Goal: Task Accomplishment & Management: Use online tool/utility

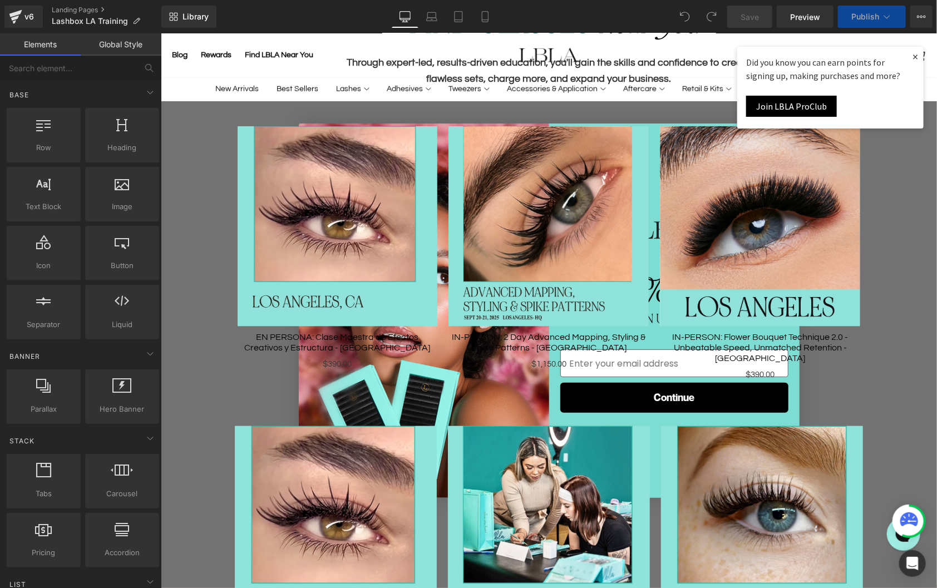
scroll to position [611, 0]
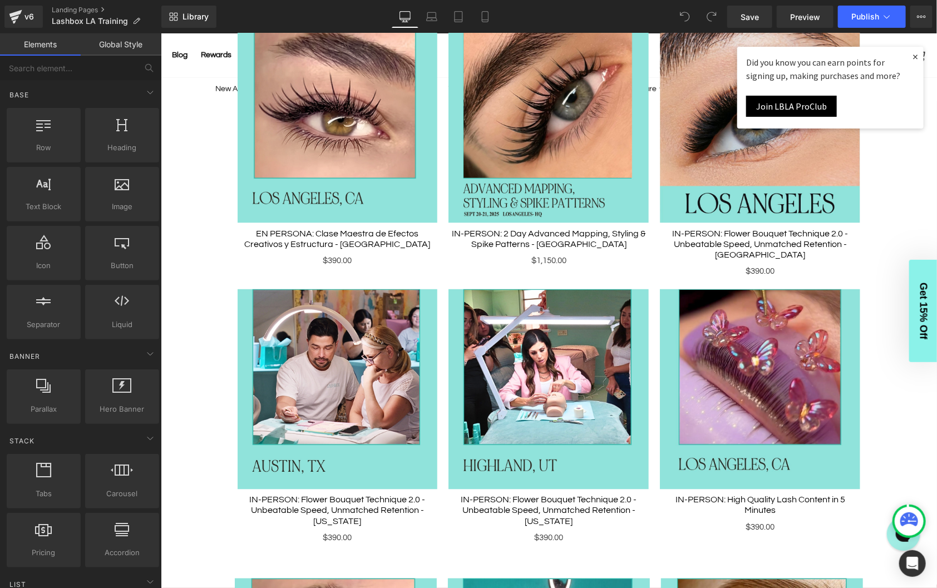
click at [913, 56] on link "×" at bounding box center [914, 56] width 17 height 20
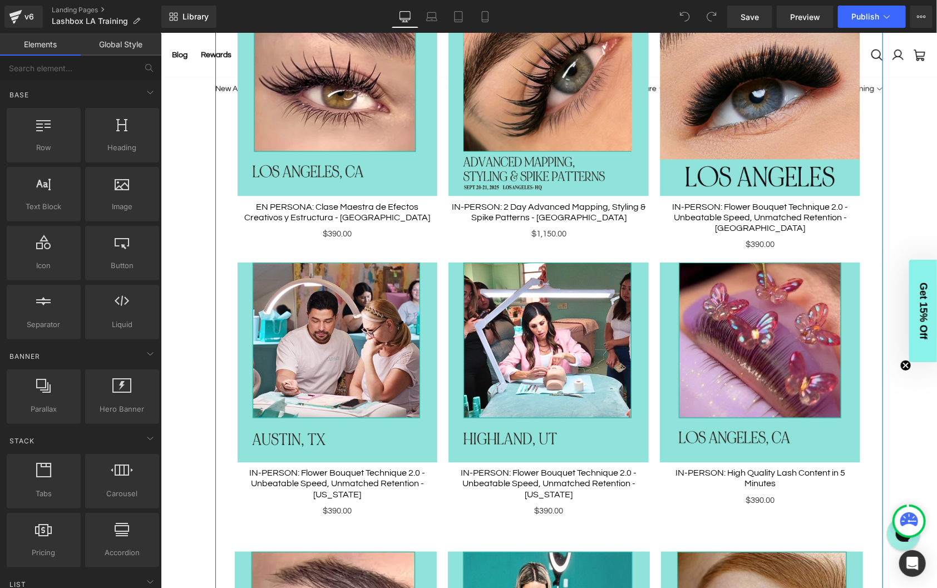
scroll to position [634, 0]
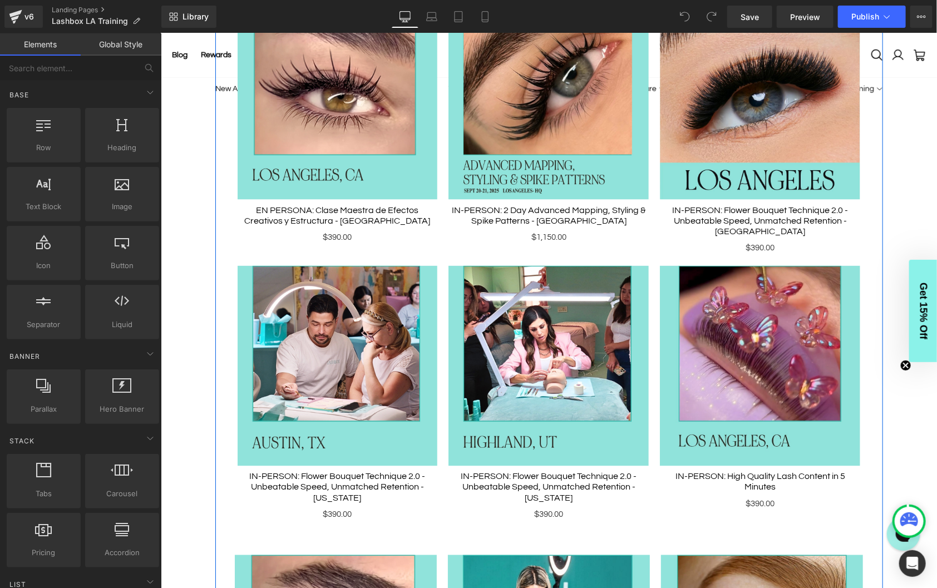
click at [362, 354] on img at bounding box center [337, 365] width 200 height 200
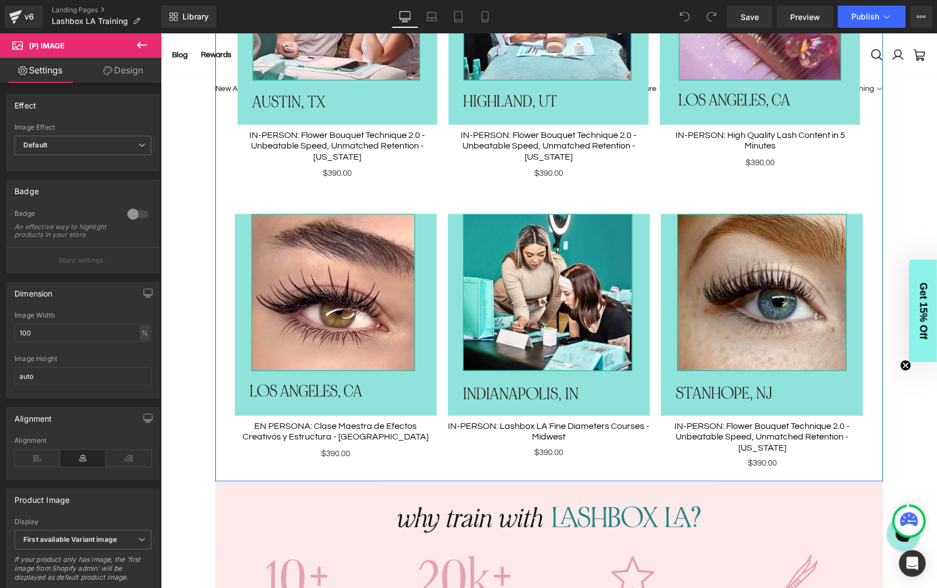
scroll to position [977, 0]
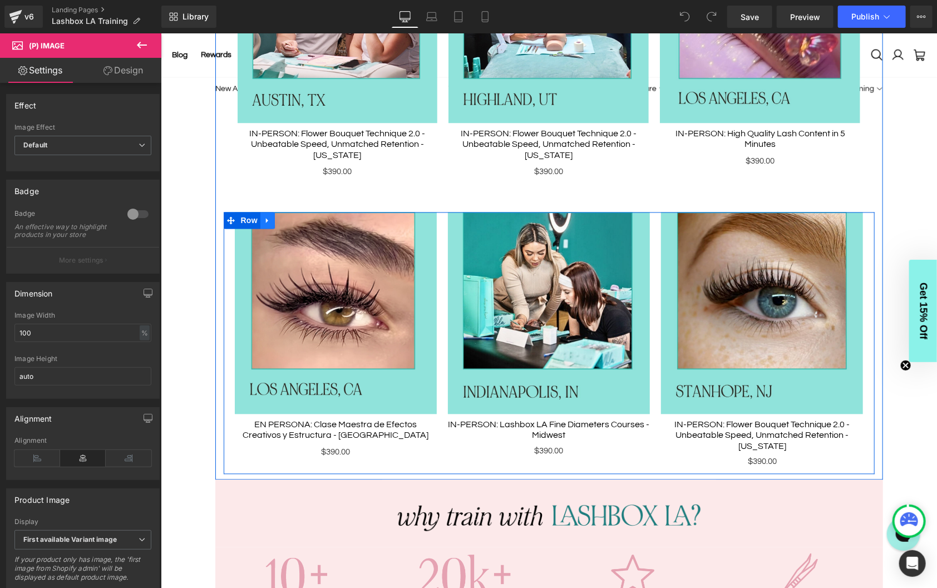
click at [267, 218] on icon at bounding box center [266, 220] width 2 height 5
click at [284, 216] on icon at bounding box center [282, 220] width 8 height 8
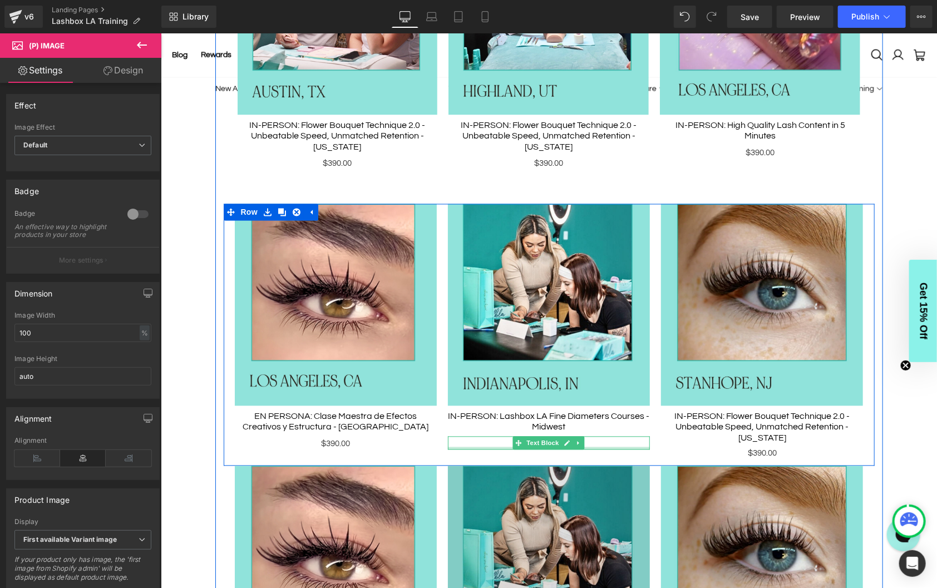
scroll to position [1124, 0]
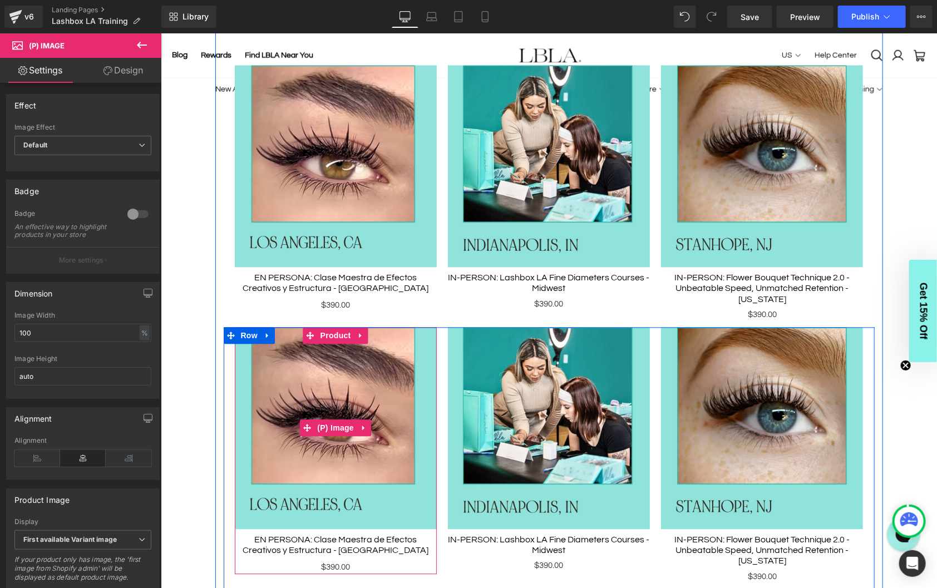
click at [324, 353] on img at bounding box center [335, 428] width 202 height 202
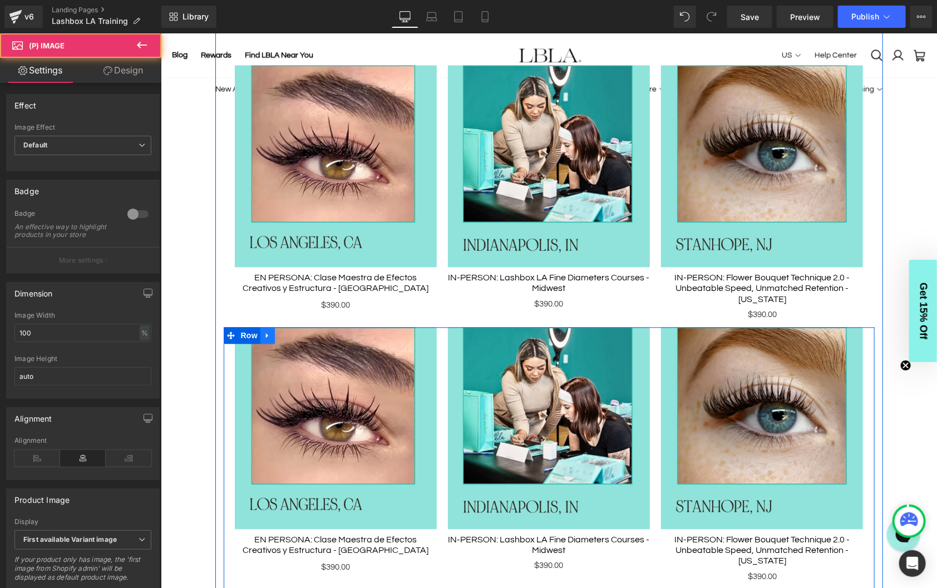
click at [265, 332] on icon at bounding box center [266, 334] width 2 height 5
click at [293, 331] on icon at bounding box center [296, 335] width 8 height 8
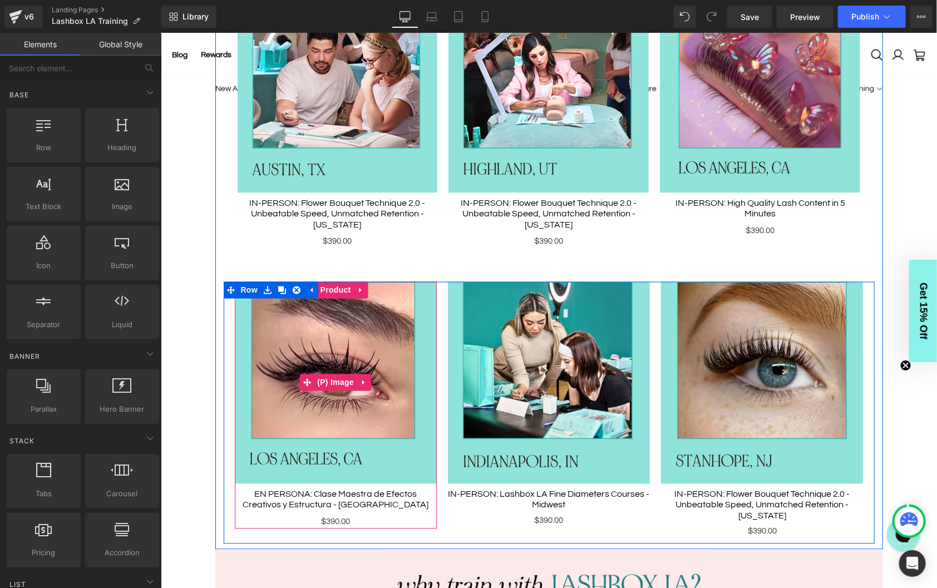
scroll to position [905, 0]
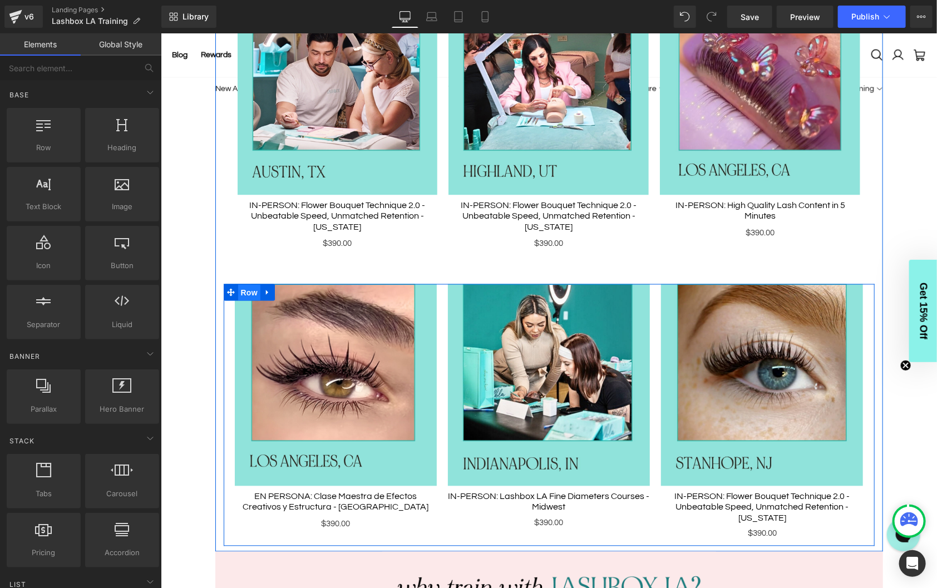
click at [252, 284] on span "Row" at bounding box center [249, 292] width 22 height 17
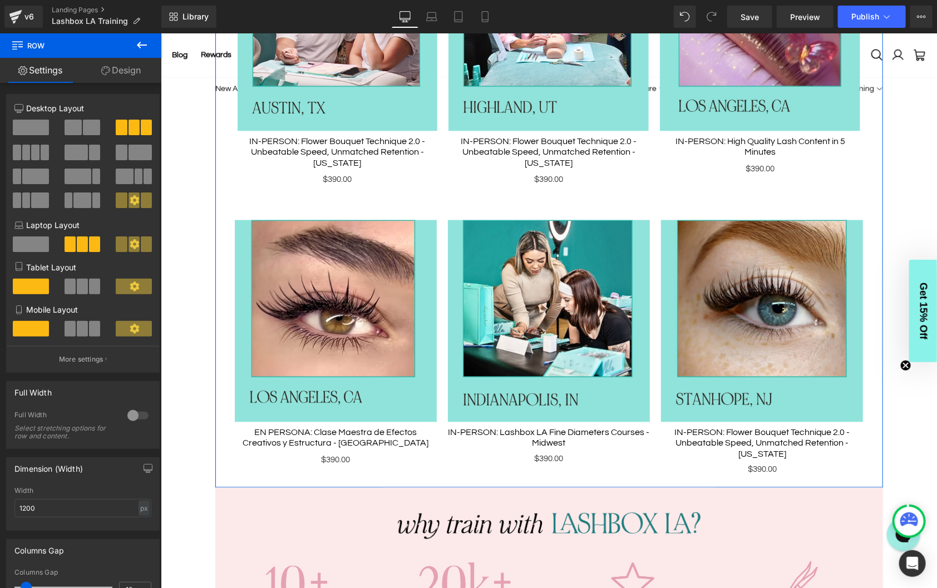
scroll to position [991, 0]
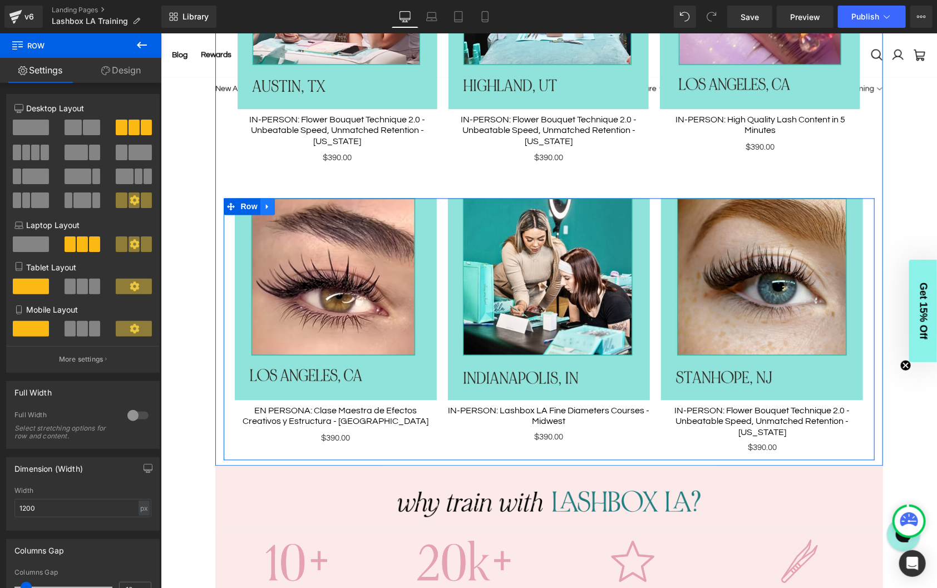
click at [270, 202] on icon at bounding box center [267, 206] width 8 height 8
click at [250, 198] on ul "Row" at bounding box center [248, 206] width 51 height 17
click at [334, 199] on span "Product" at bounding box center [335, 207] width 36 height 17
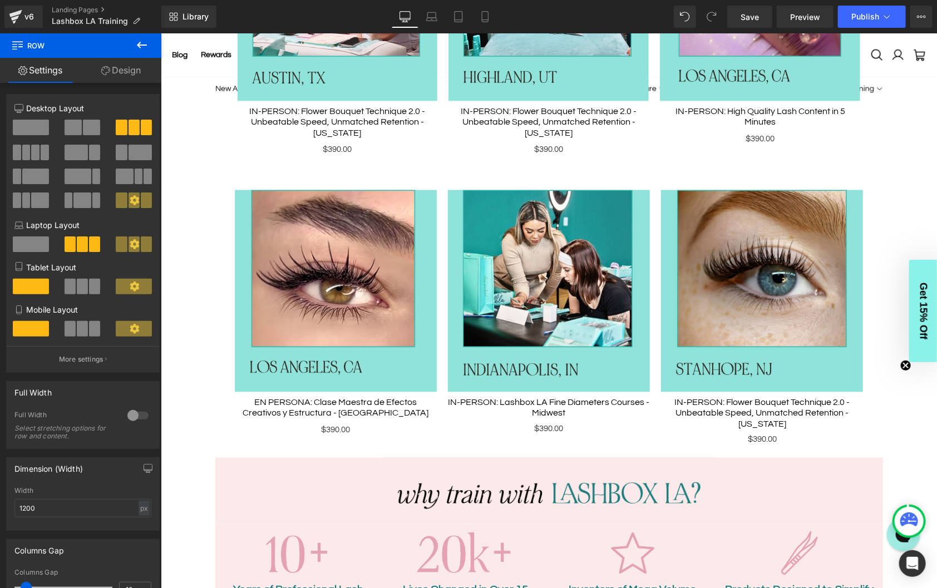
scroll to position [998, 0]
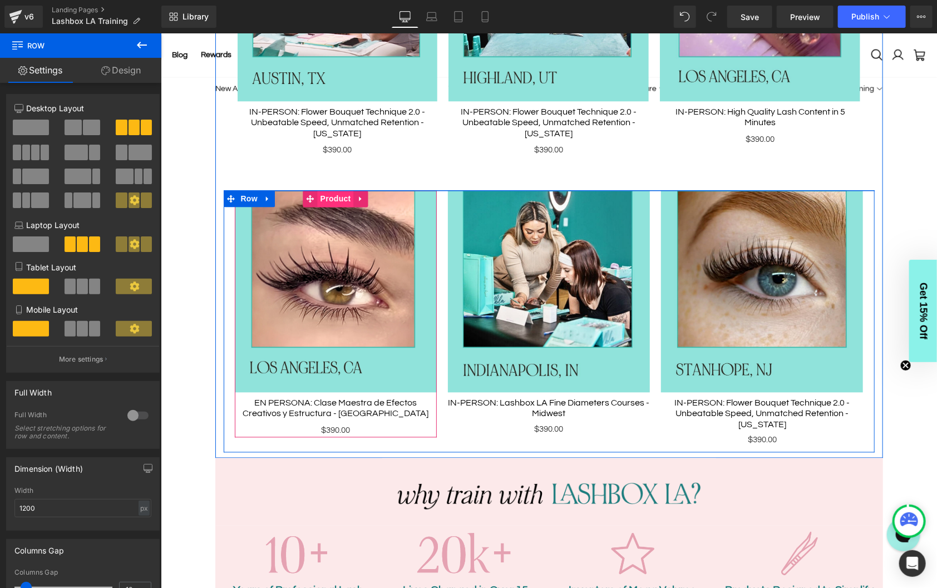
click at [337, 190] on span "Product" at bounding box center [335, 198] width 36 height 17
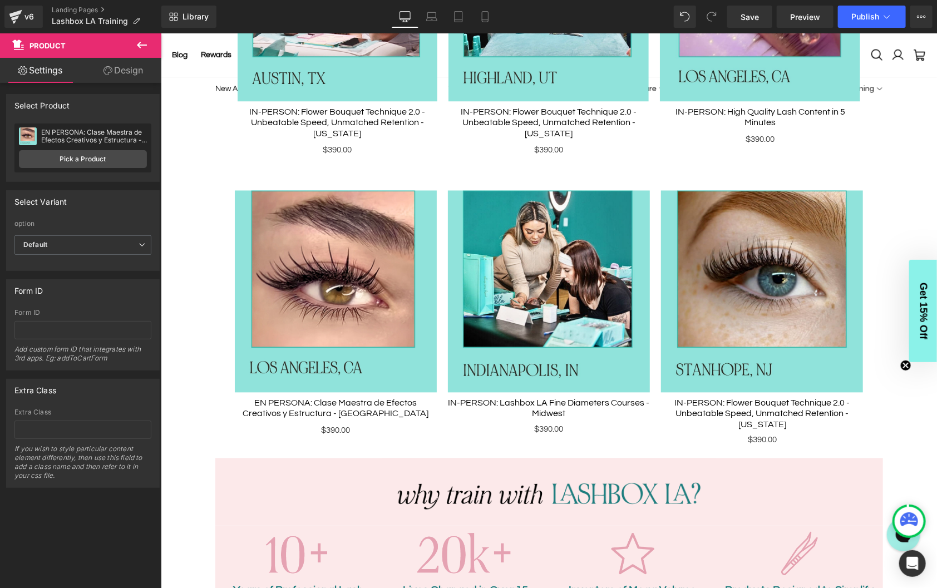
click at [206, 233] on div "Our leading educators deliver the most innovative , cutting-edge lash trainings…" at bounding box center [548, 229] width 776 height 2170
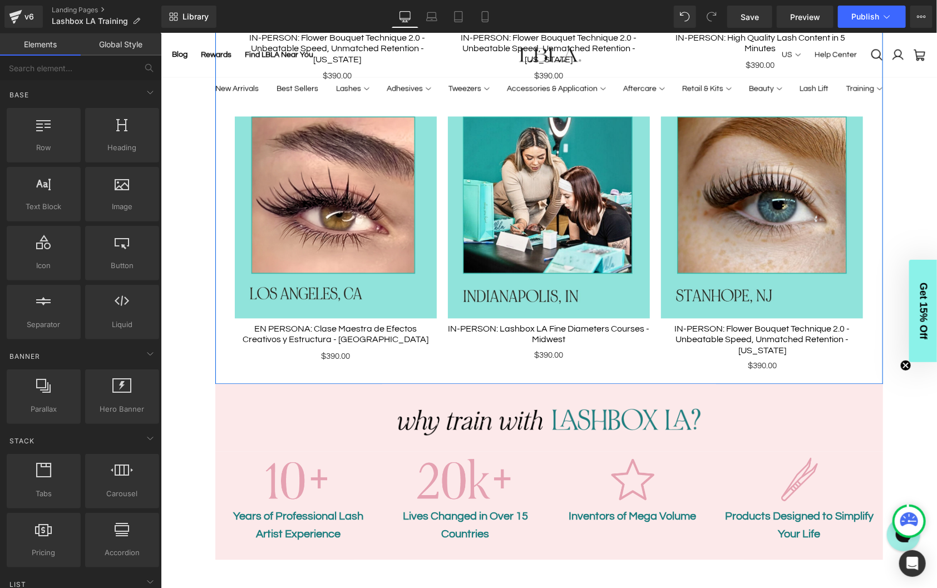
scroll to position [990, 0]
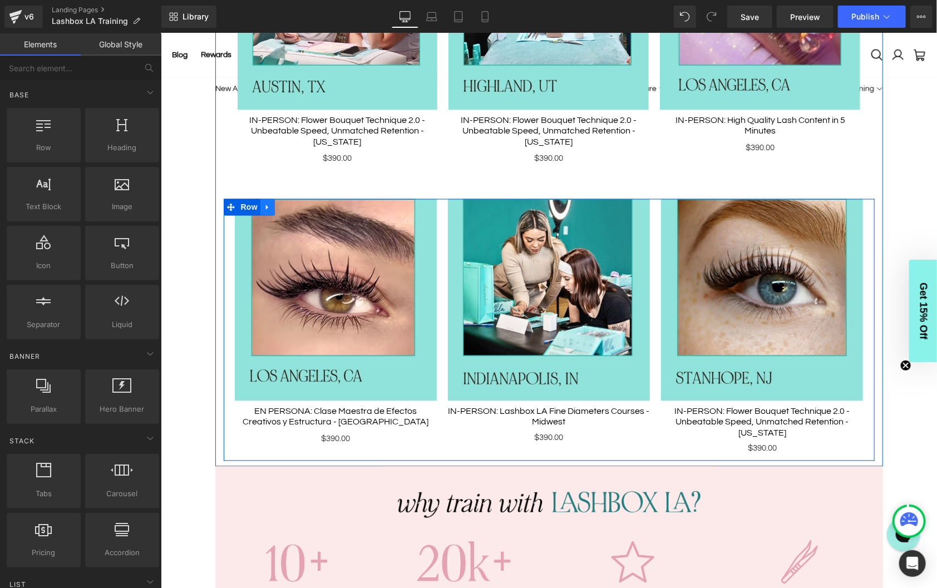
click at [268, 202] on icon at bounding box center [267, 206] width 8 height 8
click at [281, 203] on icon at bounding box center [282, 207] width 8 height 8
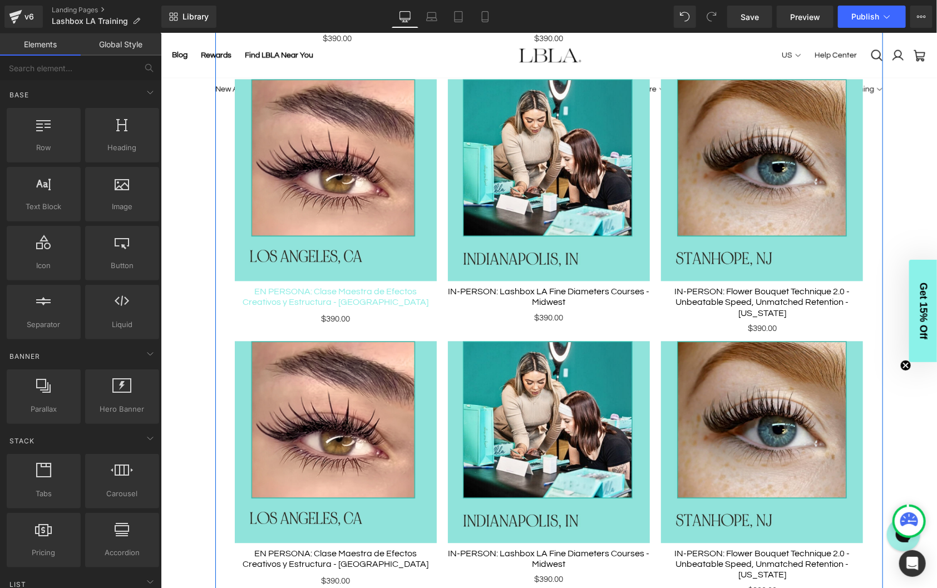
scroll to position [1080, 0]
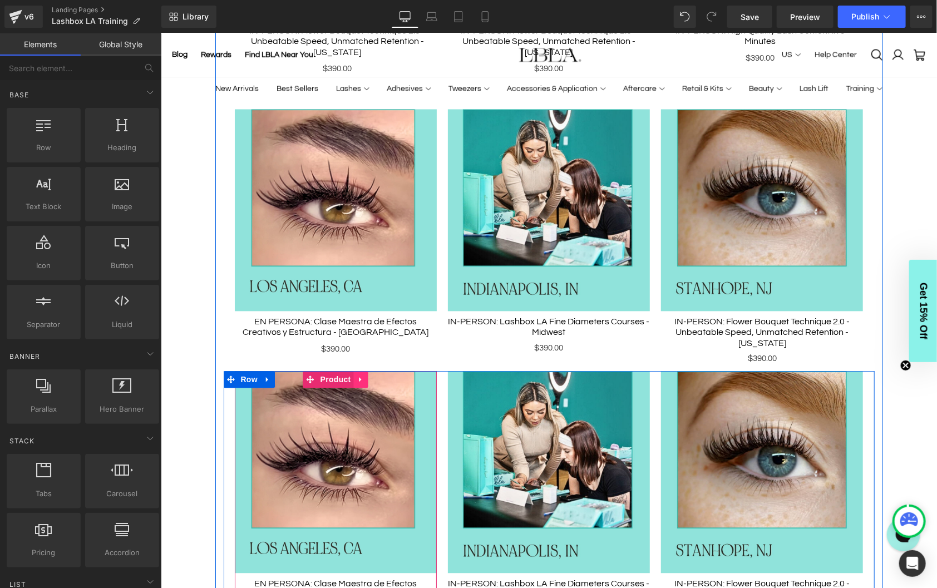
click at [359, 377] on icon at bounding box center [359, 379] width 2 height 5
click at [367, 375] on icon at bounding box center [368, 379] width 8 height 8
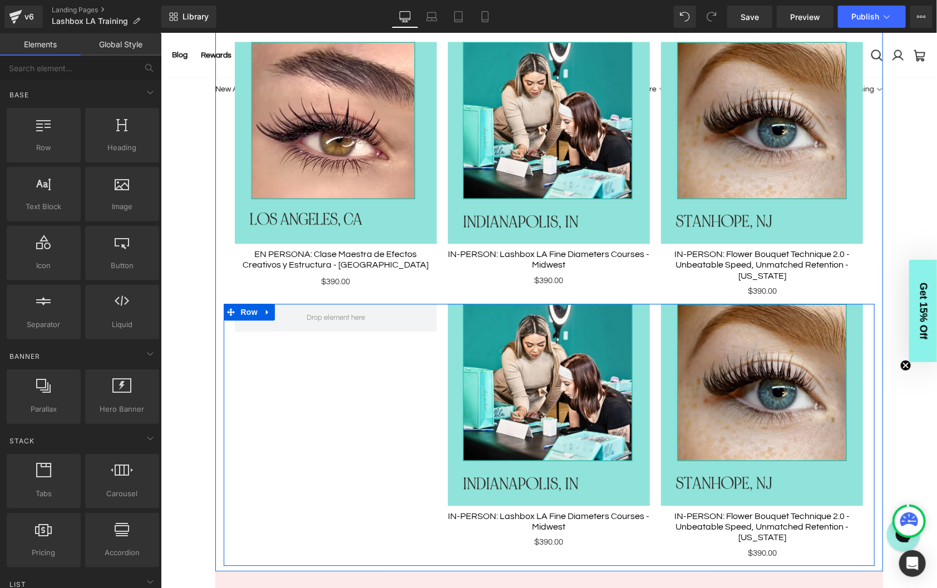
scroll to position [1149, 0]
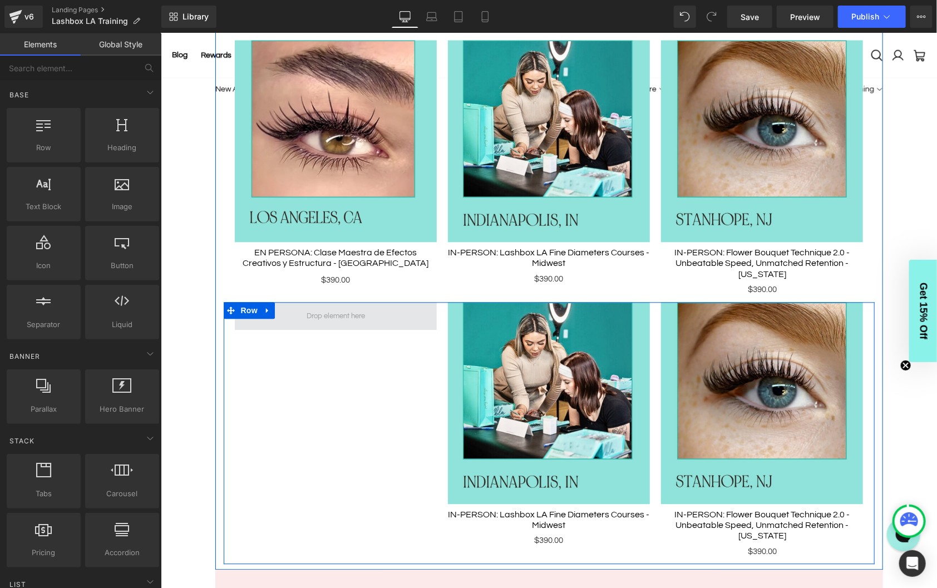
click at [349, 306] on span at bounding box center [335, 315] width 66 height 19
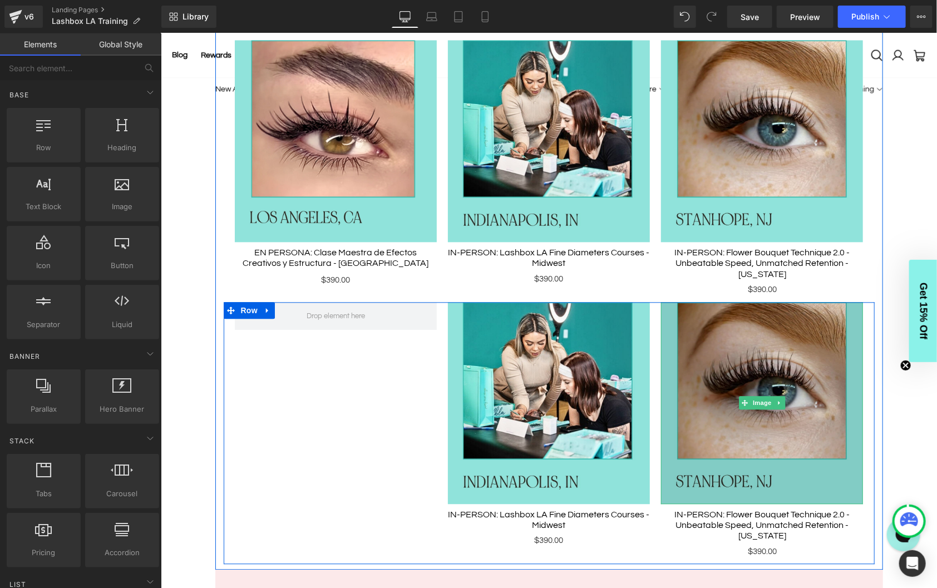
click at [686, 307] on img at bounding box center [761, 402] width 202 height 202
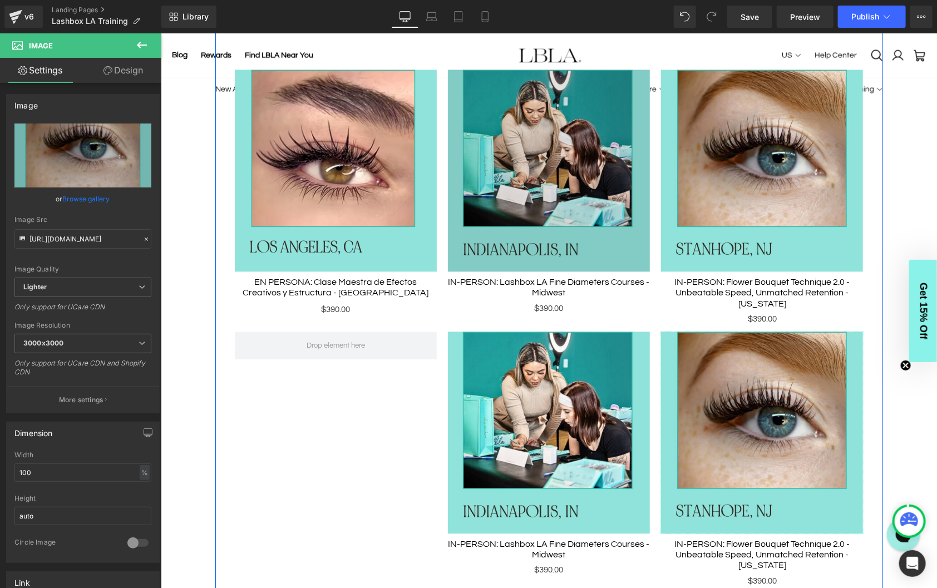
scroll to position [1176, 0]
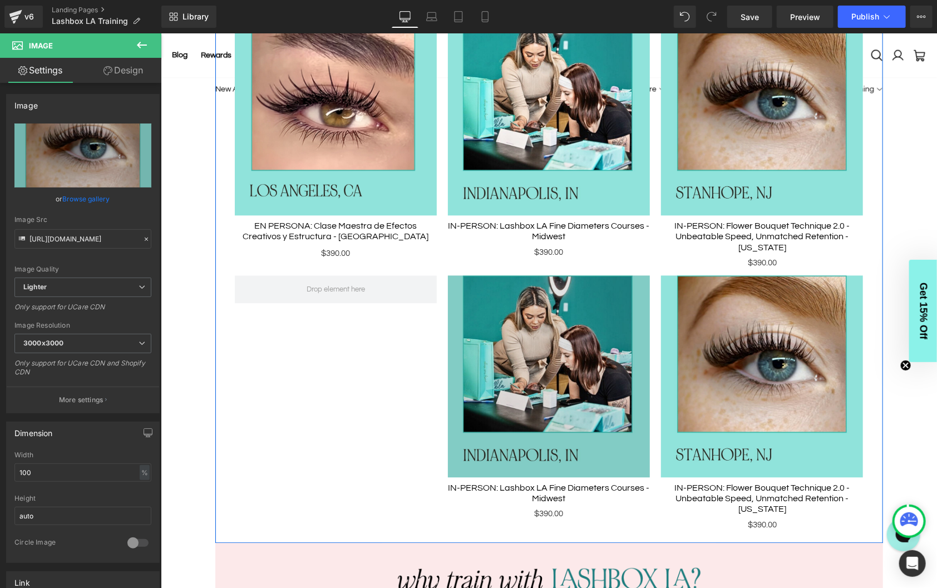
click at [521, 323] on img at bounding box center [548, 376] width 202 height 202
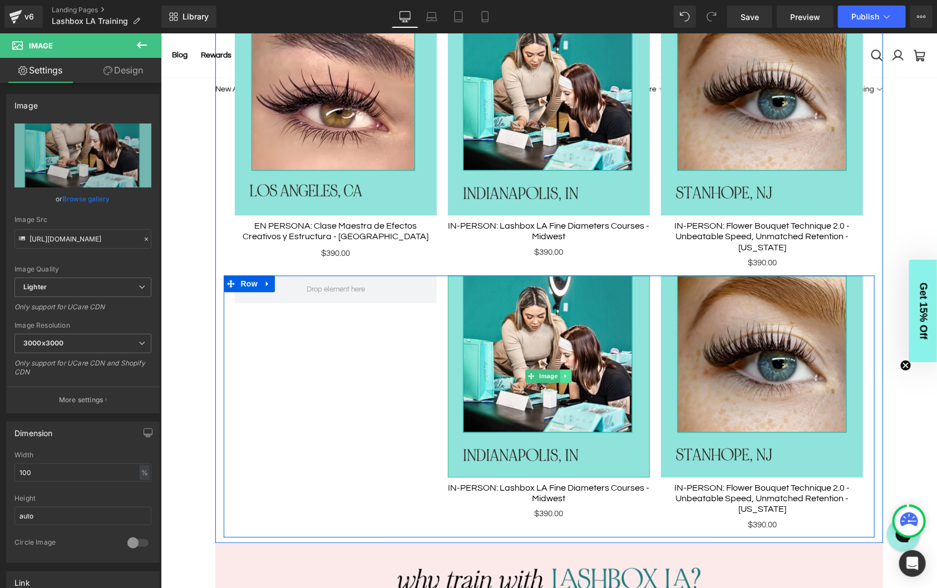
click at [565, 374] on icon at bounding box center [565, 376] width 2 height 4
click at [572, 372] on icon at bounding box center [571, 375] width 6 height 7
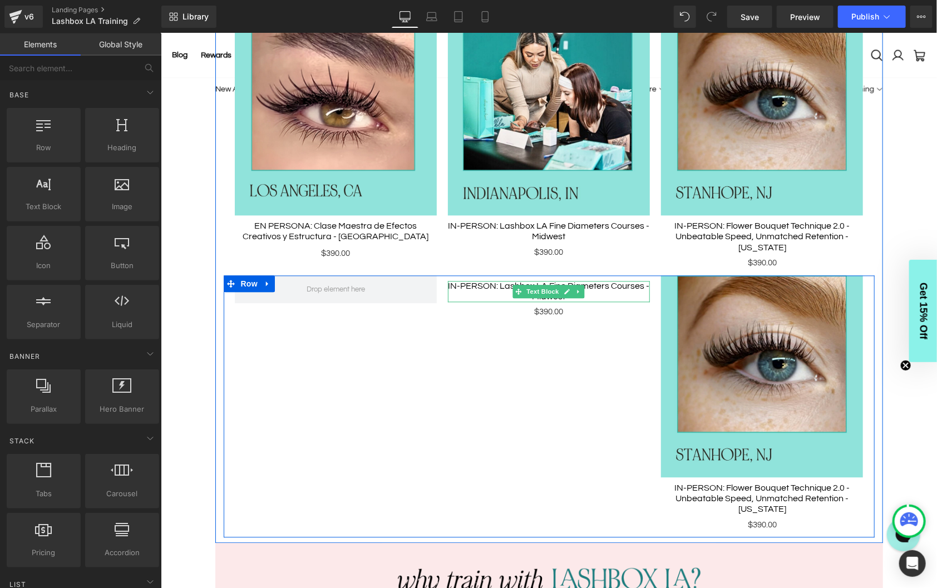
click at [578, 288] on icon at bounding box center [578, 291] width 6 height 7
click at [582, 288] on icon at bounding box center [584, 291] width 6 height 6
click at [578, 281] on icon at bounding box center [578, 284] width 6 height 7
click at [582, 281] on icon at bounding box center [584, 284] width 6 height 6
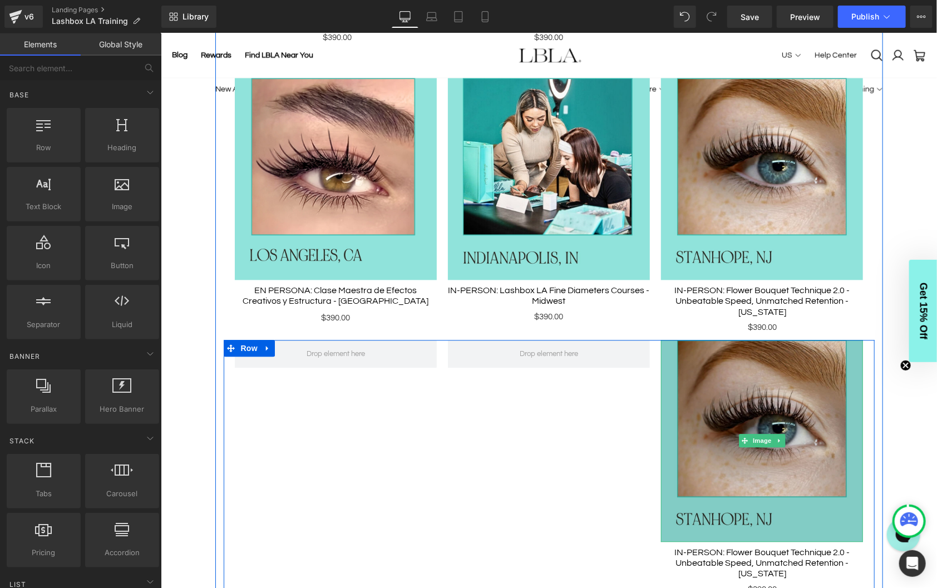
scroll to position [1096, 0]
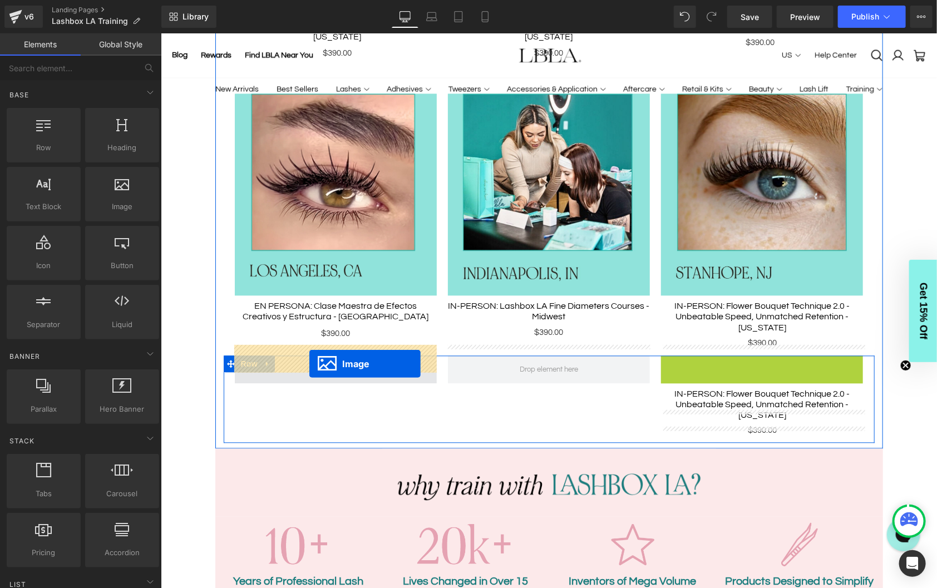
drag, startPoint x: 743, startPoint y: 448, endPoint x: 309, endPoint y: 363, distance: 442.6
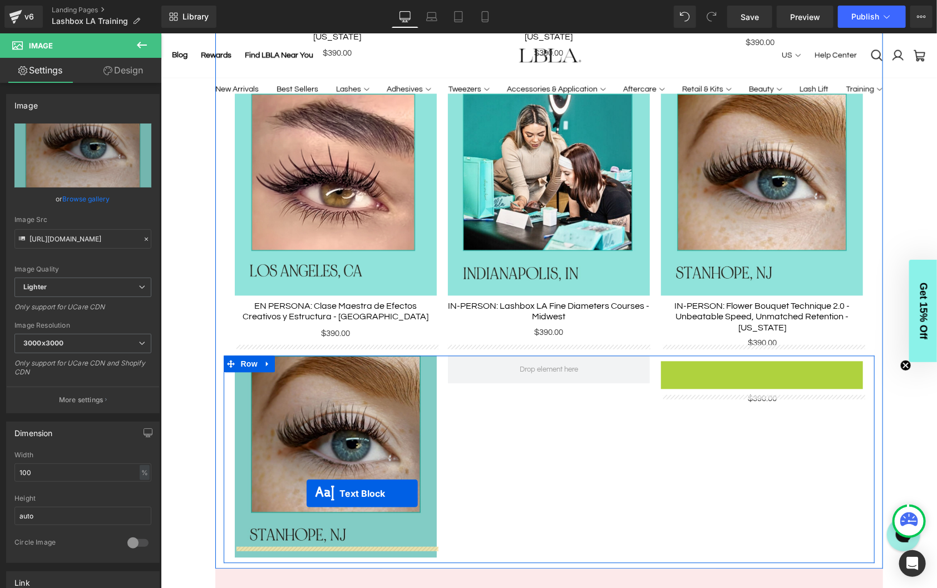
drag, startPoint x: 732, startPoint y: 367, endPoint x: 306, endPoint y: 496, distance: 445.3
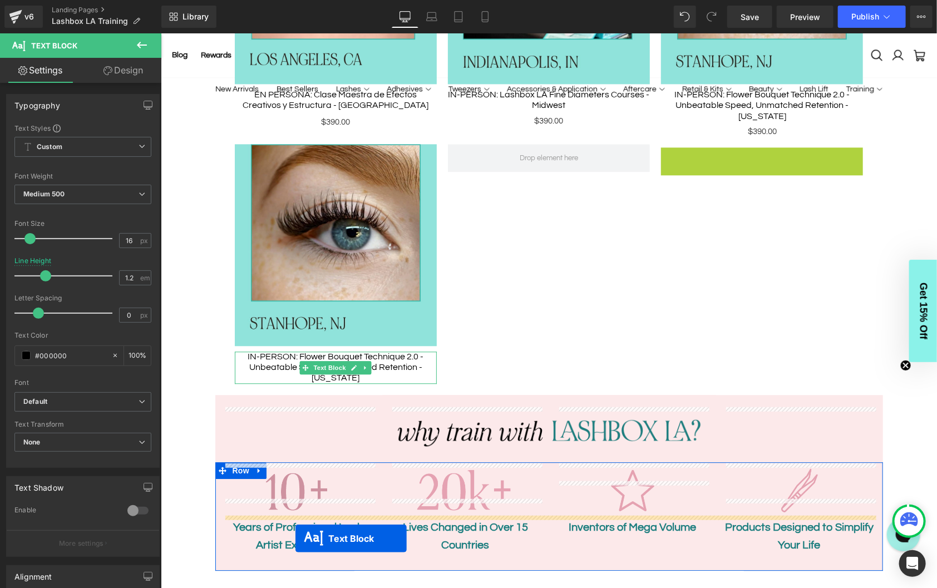
scroll to position [1352, 0]
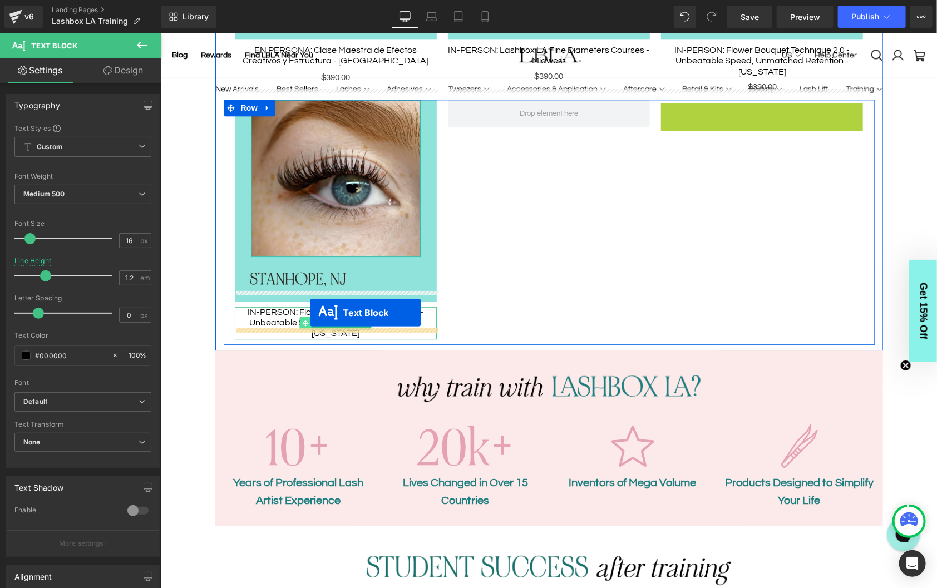
drag, startPoint x: 728, startPoint y: 352, endPoint x: 309, endPoint y: 313, distance: 421.2
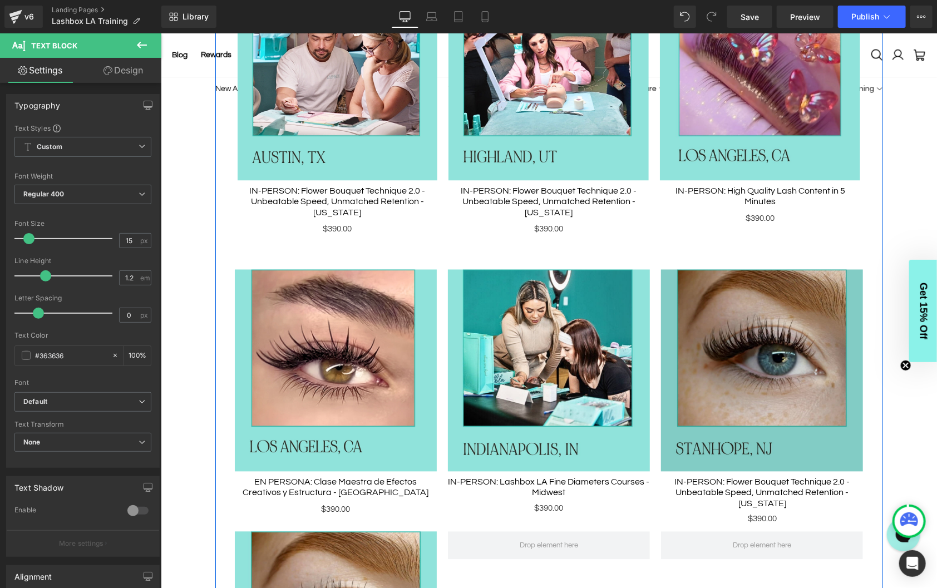
scroll to position [907, 0]
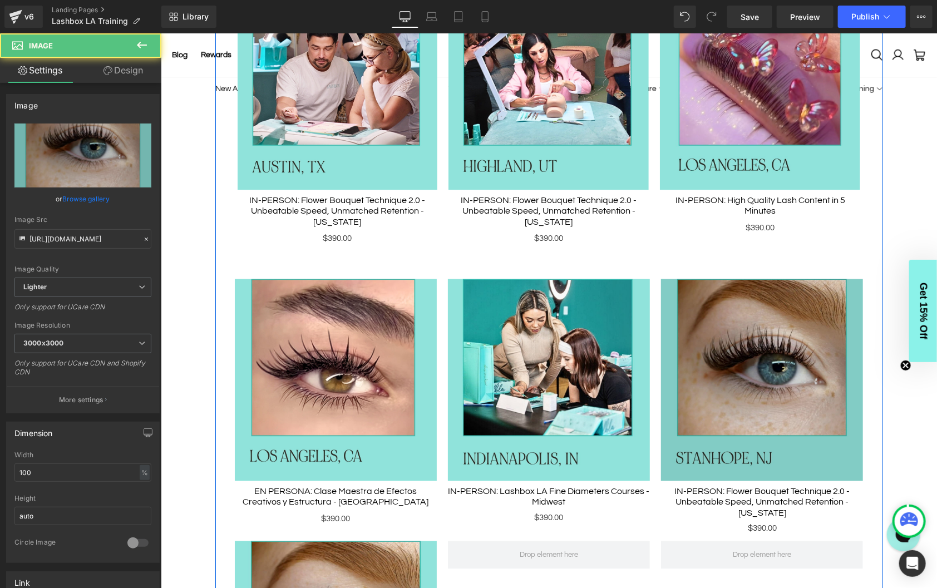
click at [748, 323] on img at bounding box center [761, 380] width 202 height 202
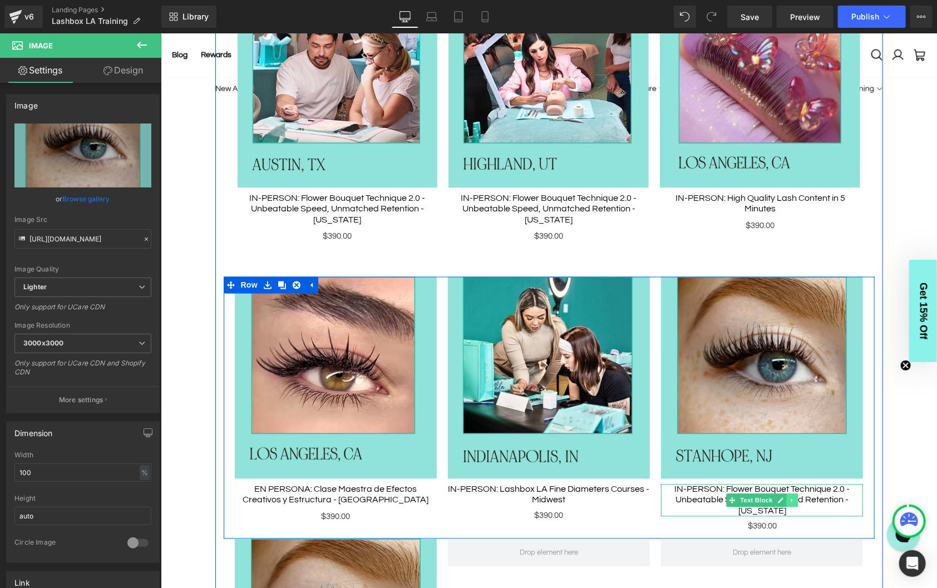
click at [792, 497] on icon at bounding box center [791, 500] width 6 height 7
click at [797, 497] on icon at bounding box center [797, 500] width 6 height 7
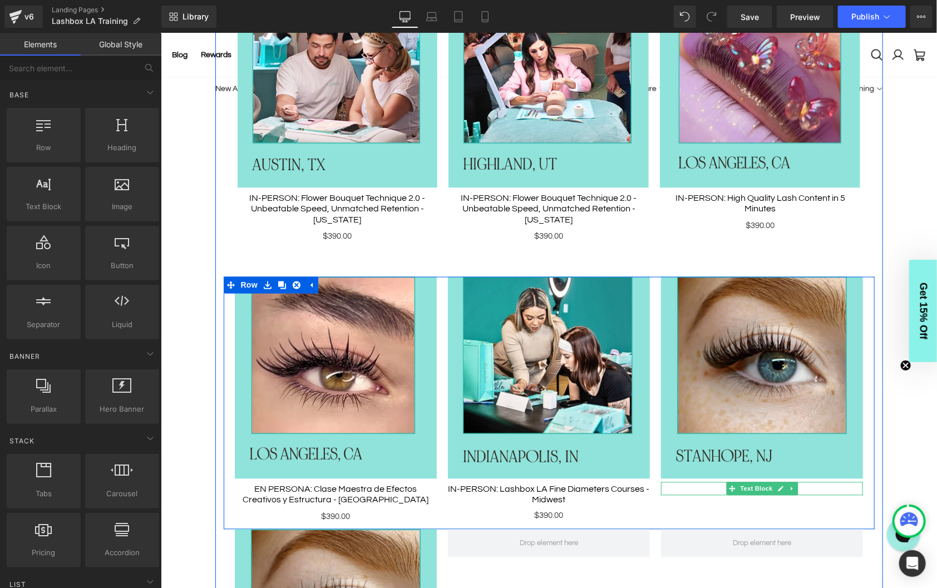
click at [792, 487] on icon at bounding box center [791, 489] width 2 height 4
click at [797, 485] on icon at bounding box center [797, 488] width 6 height 7
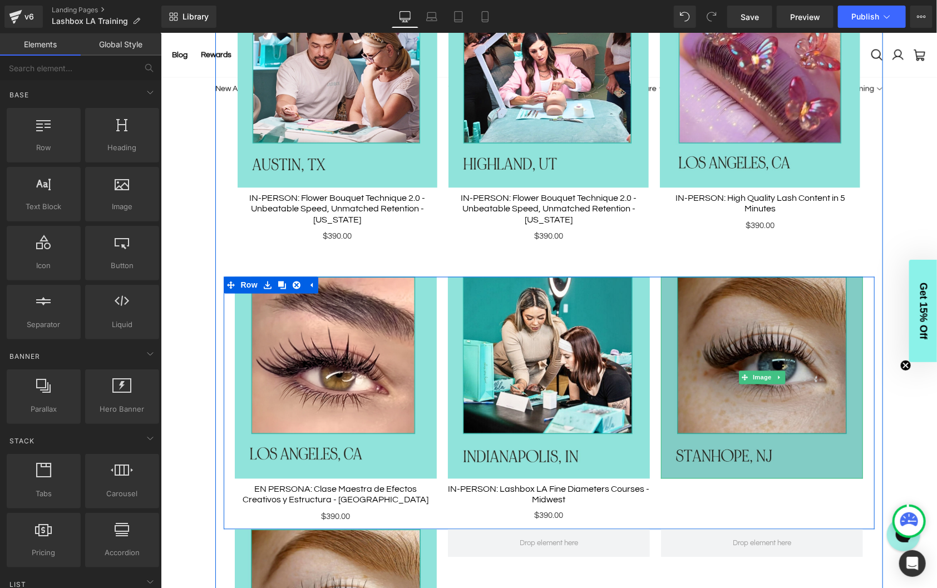
click at [784, 340] on img at bounding box center [761, 377] width 202 height 202
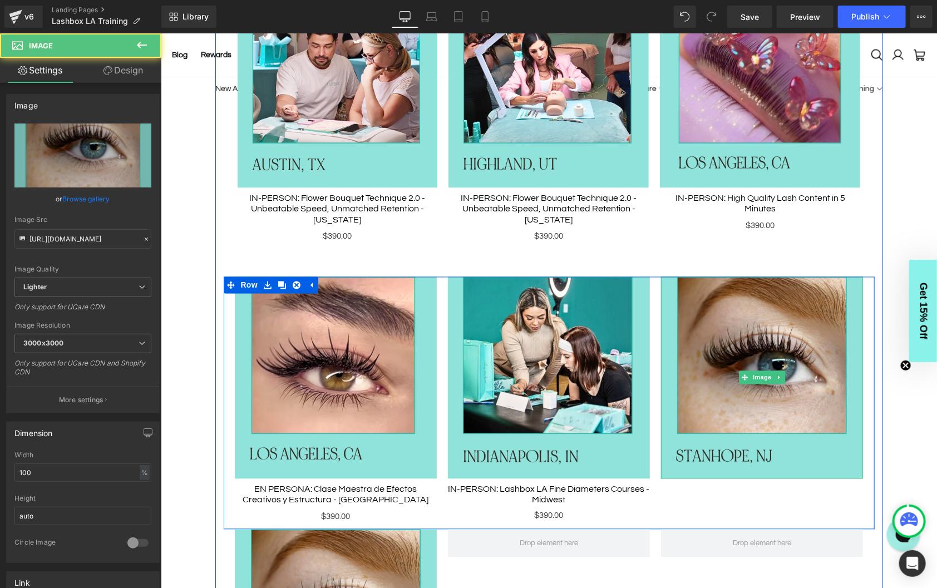
click at [780, 374] on icon at bounding box center [778, 377] width 6 height 7
click at [783, 374] on icon at bounding box center [784, 377] width 6 height 6
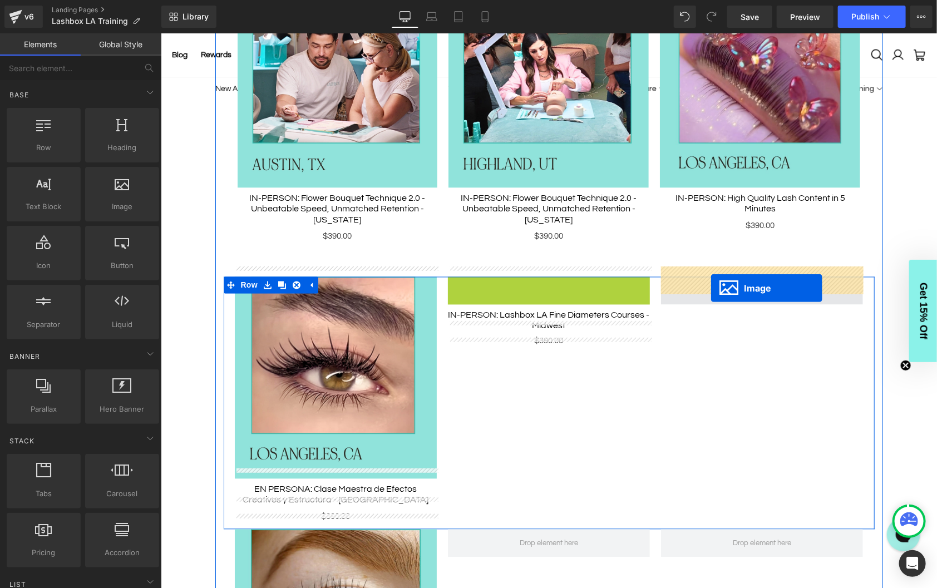
drag, startPoint x: 529, startPoint y: 363, endPoint x: 710, endPoint y: 288, distance: 196.3
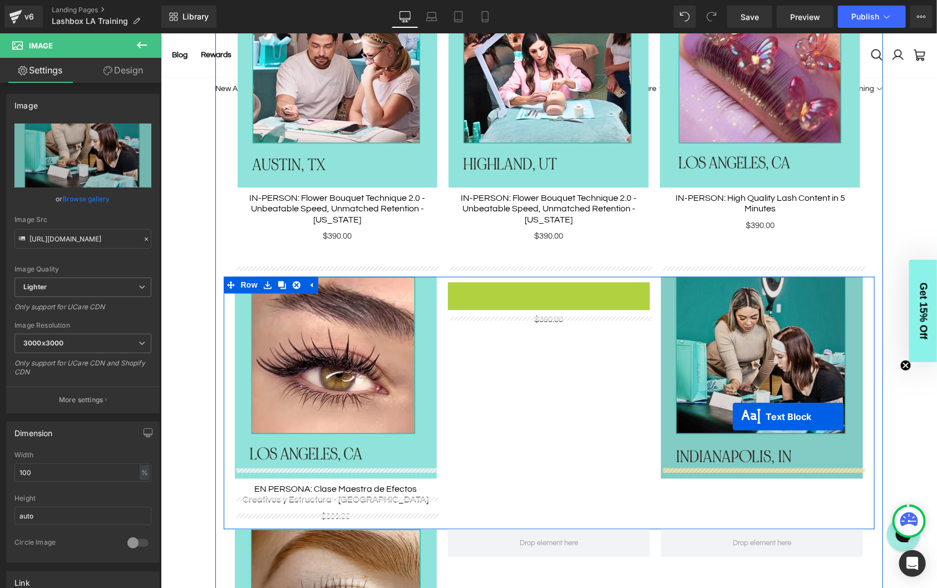
drag, startPoint x: 518, startPoint y: 280, endPoint x: 731, endPoint y: 418, distance: 253.0
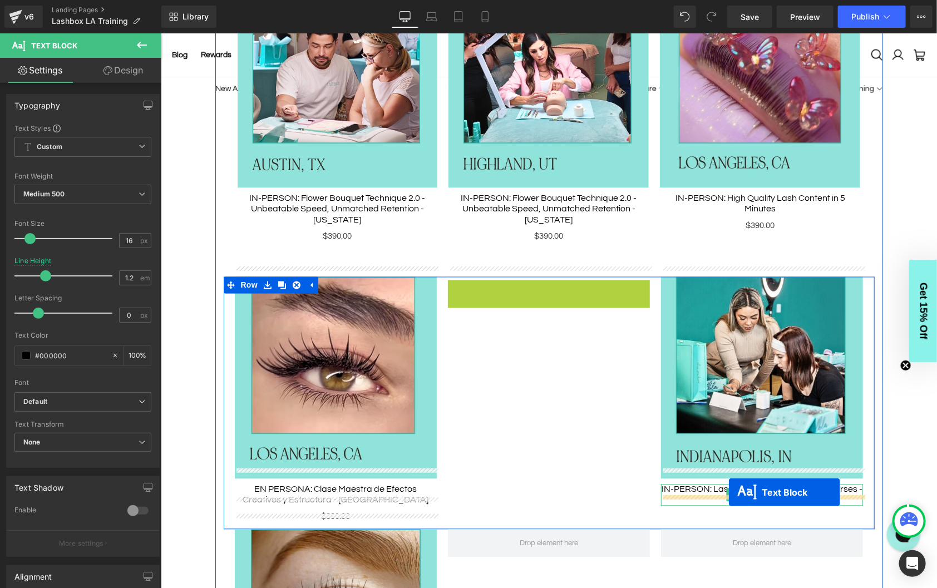
drag, startPoint x: 517, startPoint y: 273, endPoint x: 728, endPoint y: 492, distance: 303.7
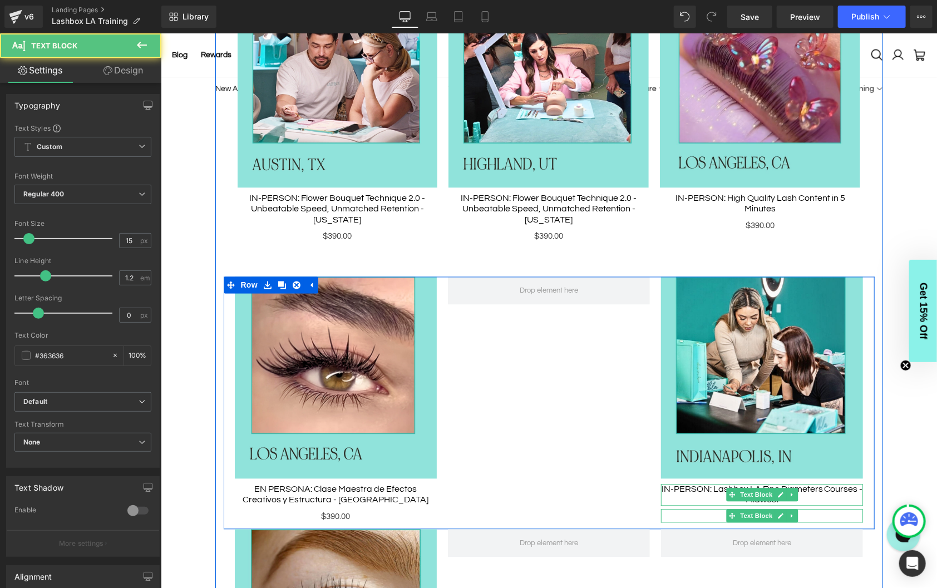
scroll to position [913, 0]
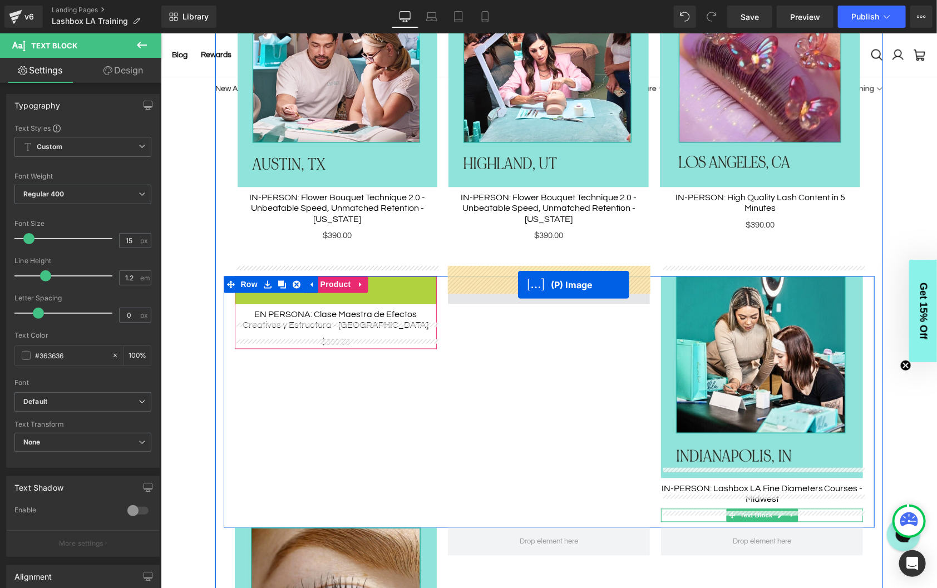
drag, startPoint x: 309, startPoint y: 368, endPoint x: 517, endPoint y: 284, distance: 224.9
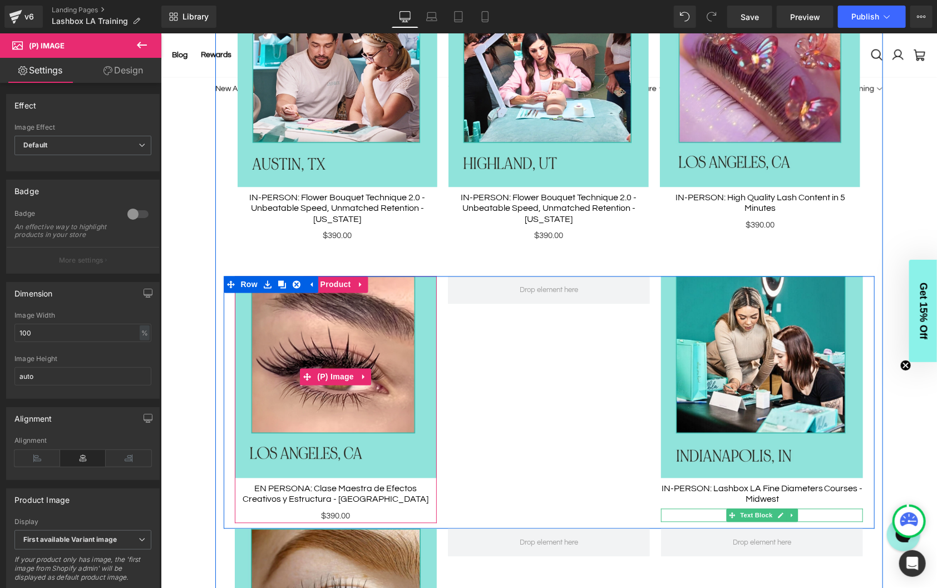
click at [304, 288] on img at bounding box center [335, 377] width 202 height 202
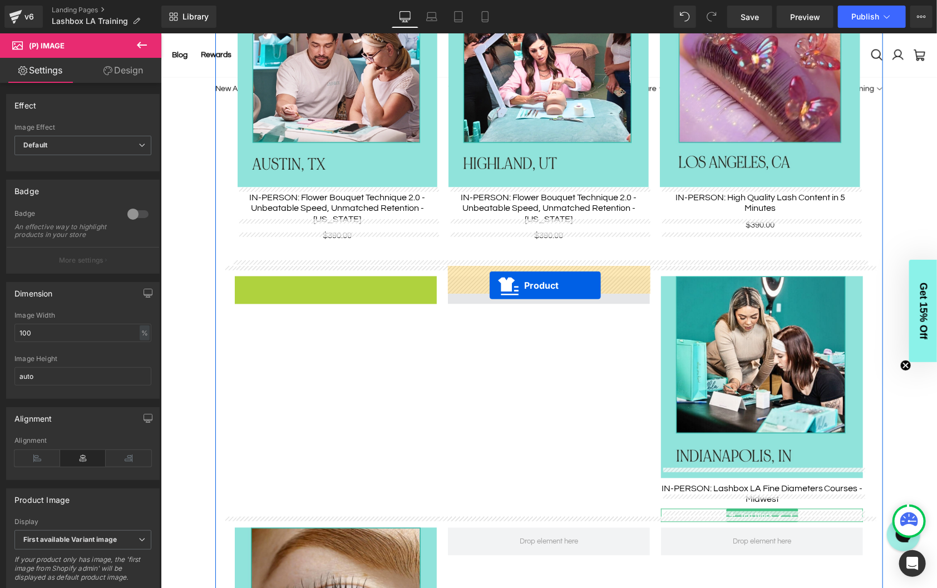
drag, startPoint x: 333, startPoint y: 273, endPoint x: 489, endPoint y: 285, distance: 156.2
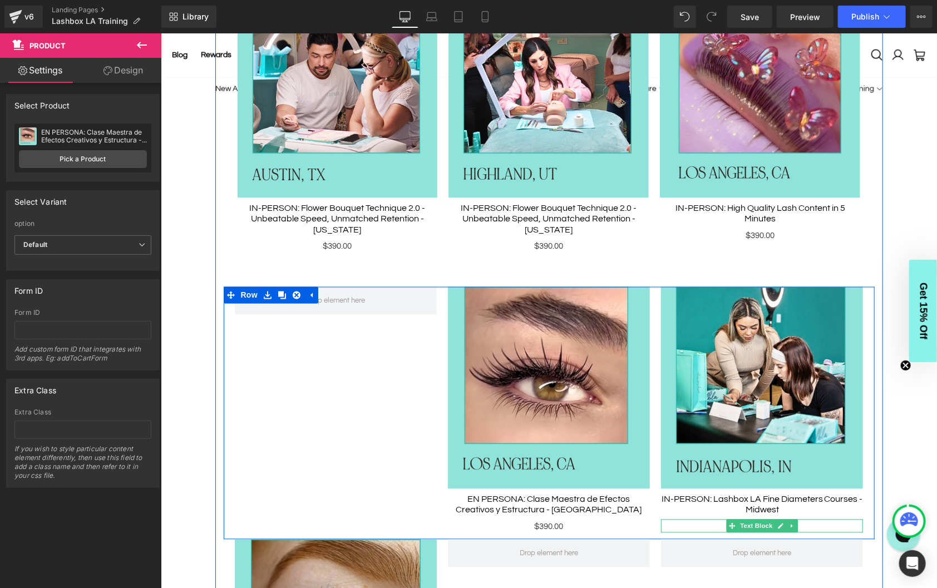
scroll to position [903, 0]
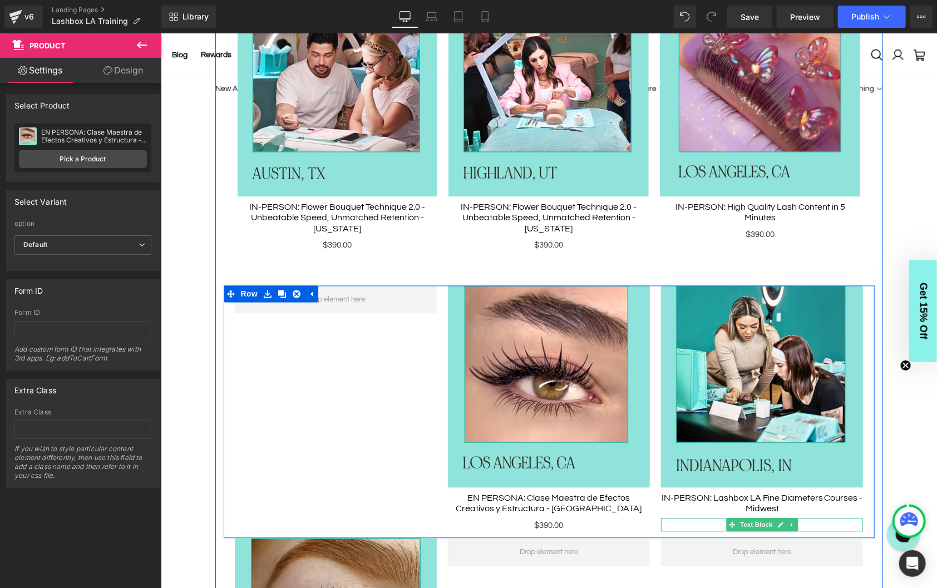
click at [563, 285] on div "Sale Off (P) Image EN PERSONA: Clase Maestra de Efectos Creativos y Estructura …" at bounding box center [548, 409] width 202 height 248
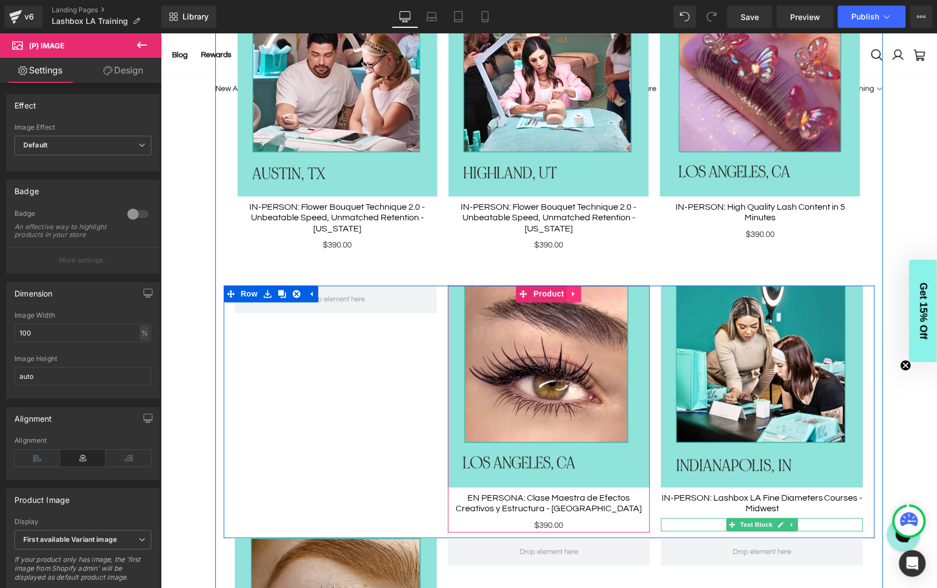
click at [572, 291] on icon at bounding box center [573, 293] width 2 height 5
click at [568, 290] on icon at bounding box center [566, 294] width 8 height 8
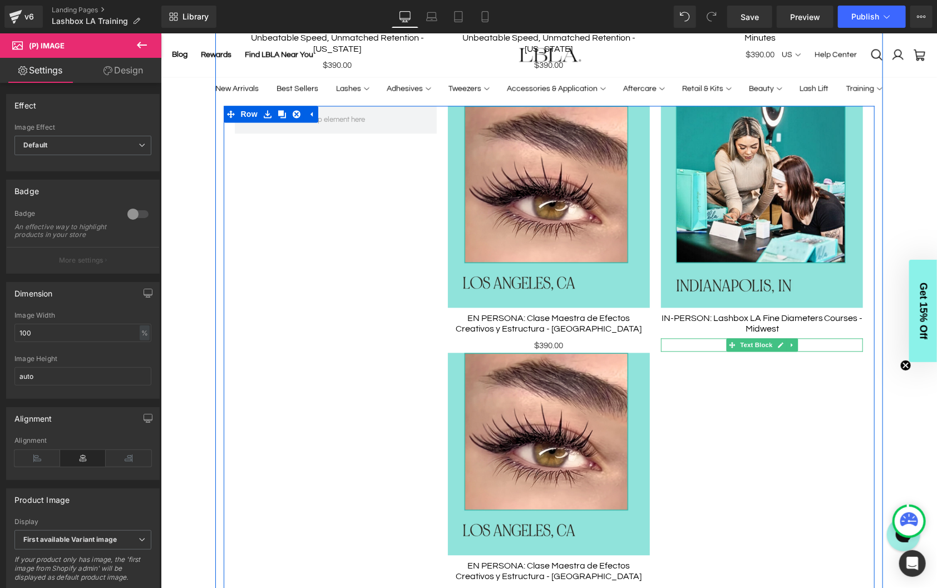
scroll to position [1066, 0]
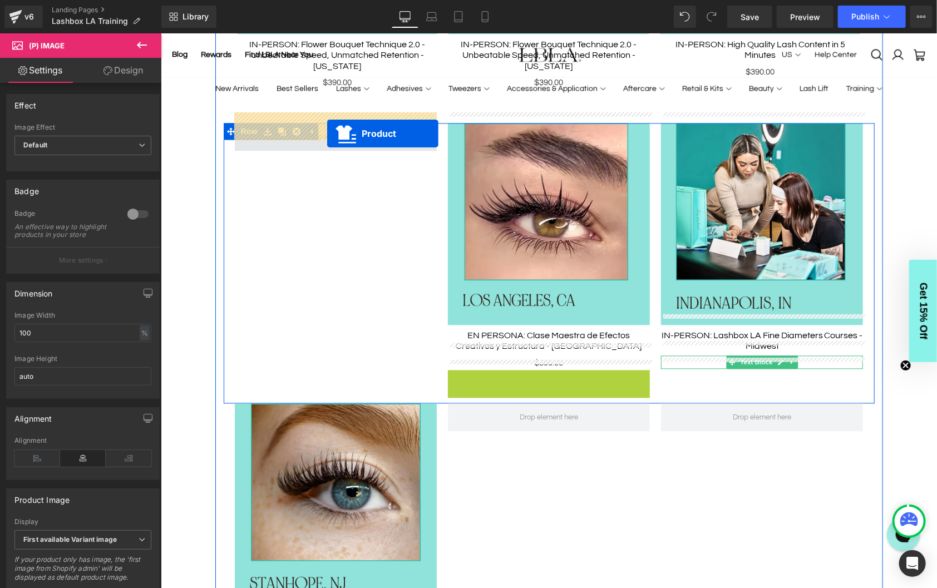
drag, startPoint x: 523, startPoint y: 368, endPoint x: 327, endPoint y: 133, distance: 305.6
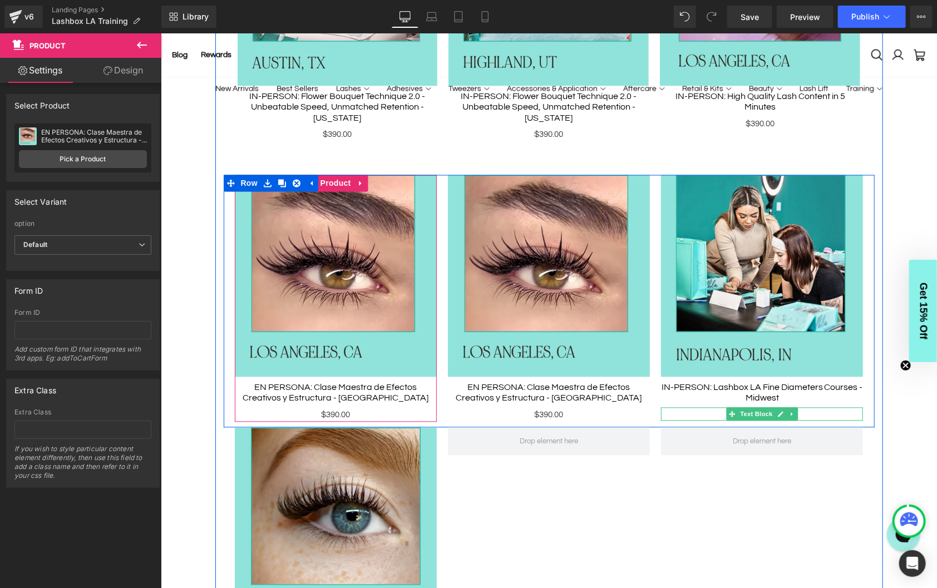
scroll to position [978, 0]
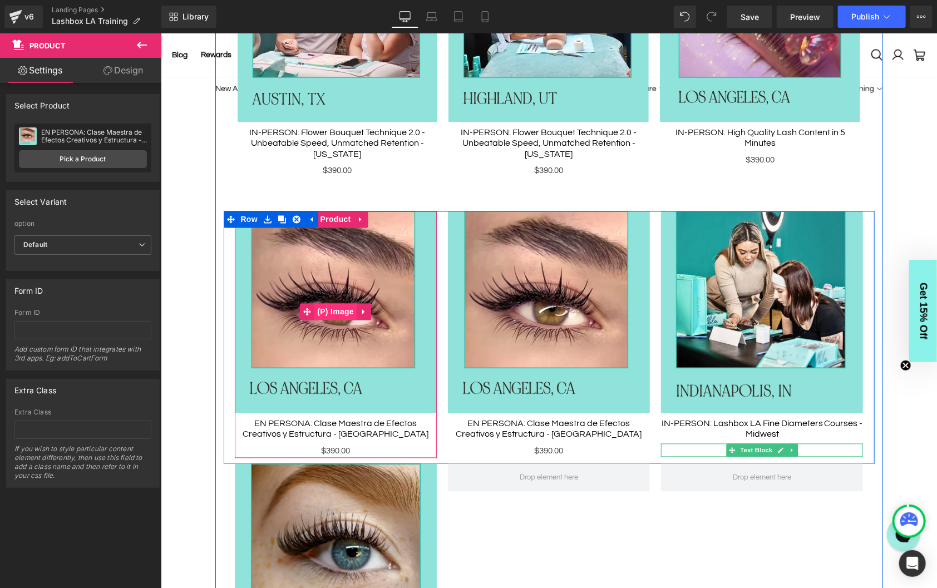
click at [342, 303] on span "(P) Image" at bounding box center [335, 311] width 42 height 17
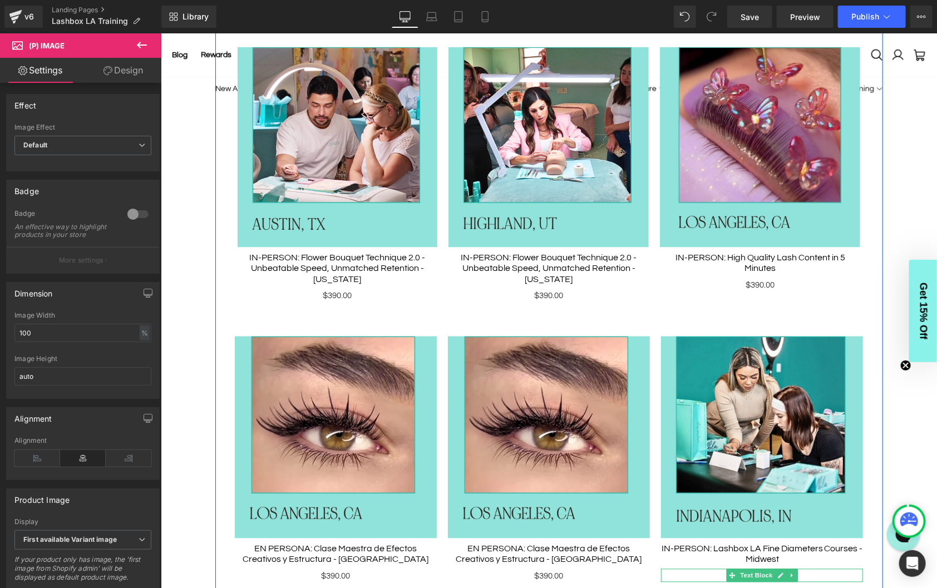
scroll to position [983, 0]
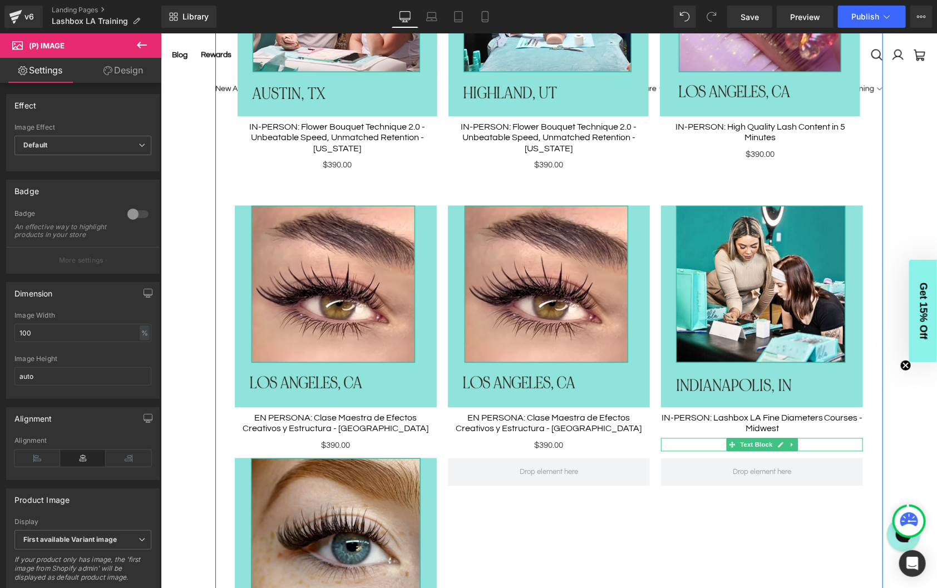
click at [332, 280] on img at bounding box center [335, 306] width 202 height 202
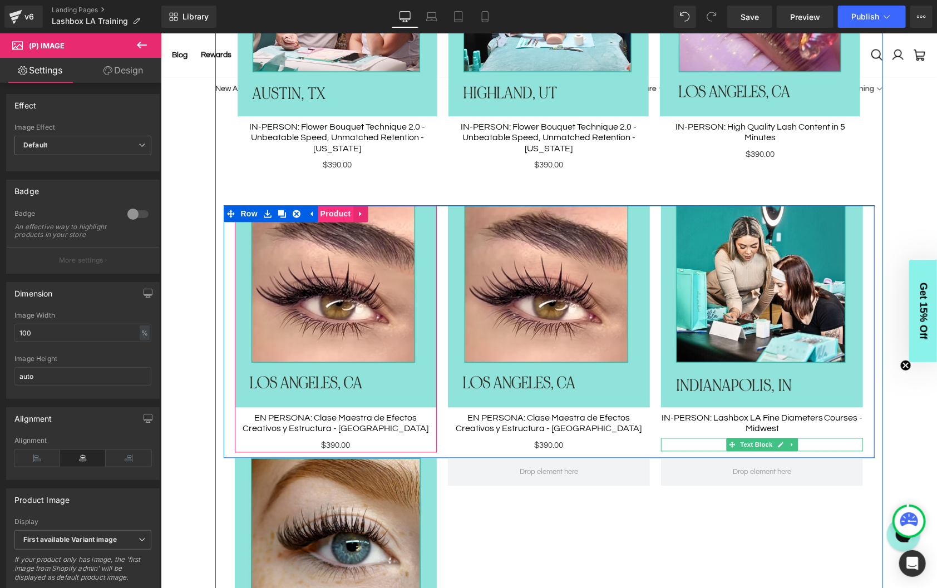
click at [335, 205] on span "Product" at bounding box center [335, 213] width 36 height 17
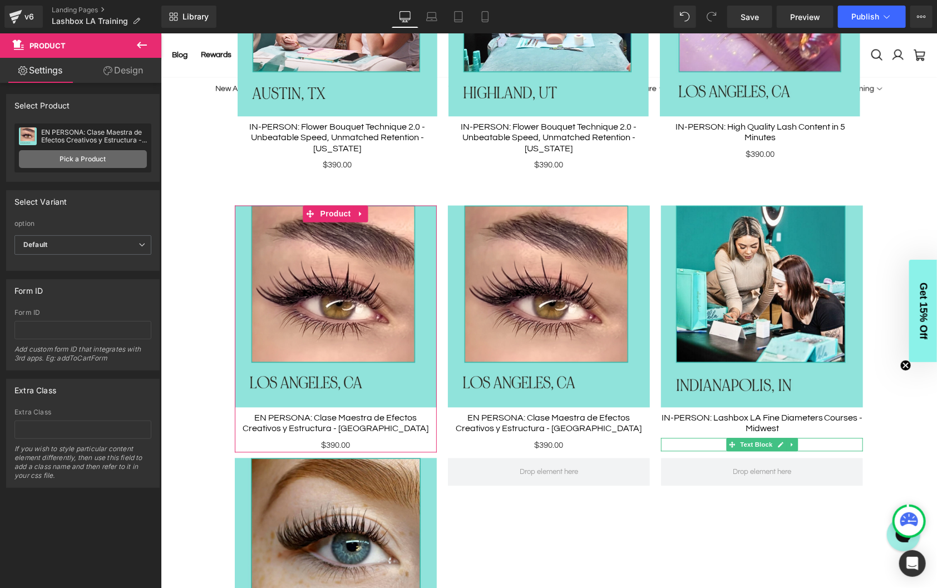
click at [98, 152] on link "Pick a Product" at bounding box center [83, 159] width 128 height 18
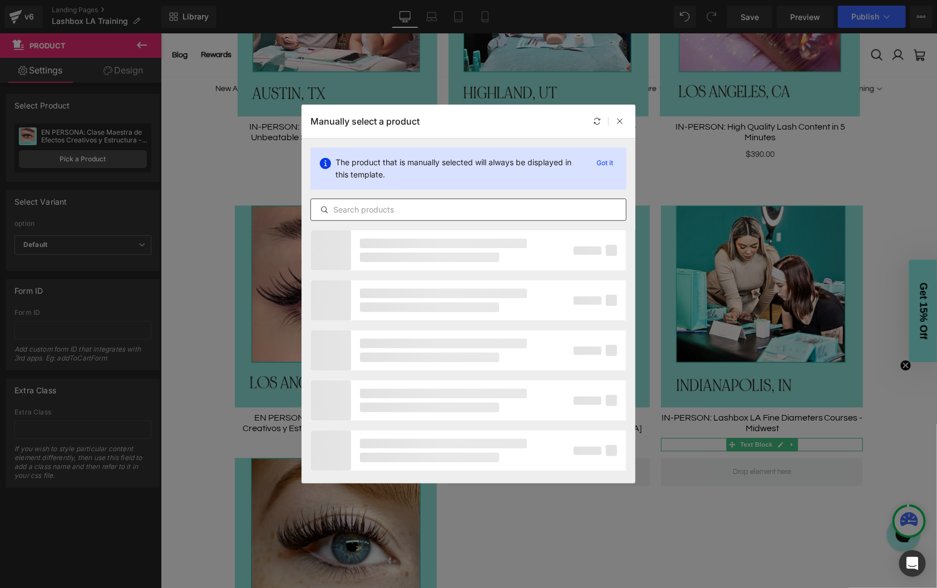
click at [384, 207] on input "text" at bounding box center [468, 209] width 315 height 13
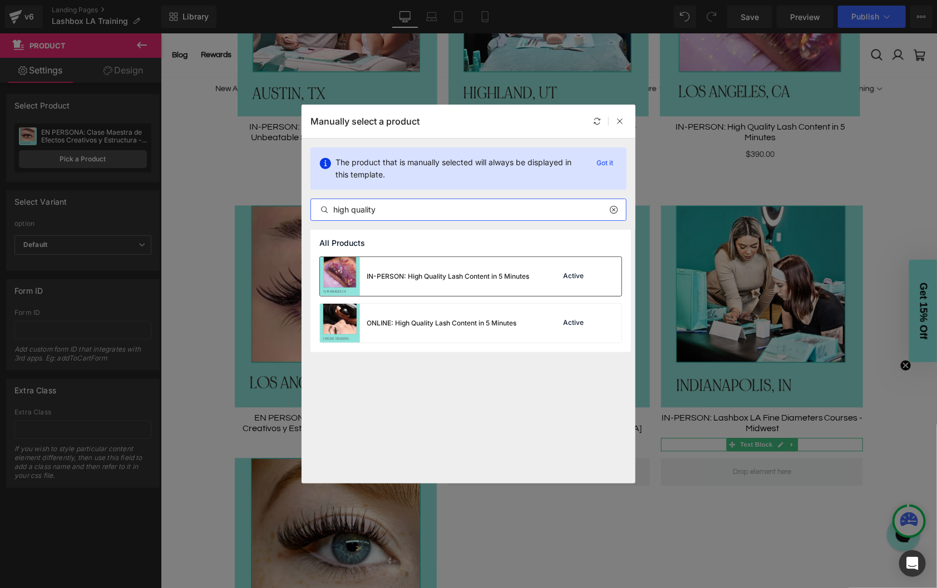
type input "high quality"
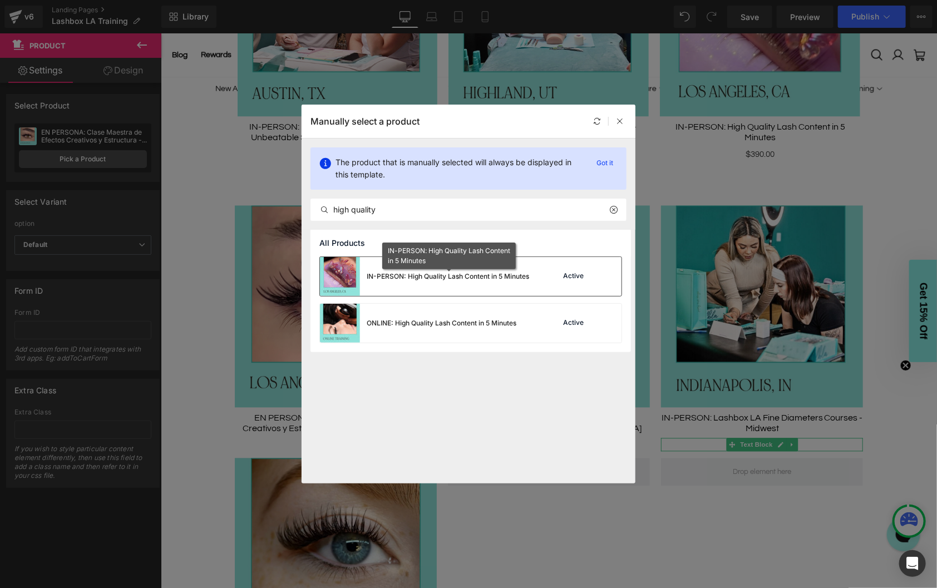
click at [428, 275] on div "IN-PERSON: High Quality Lash Content in 5 Minutes" at bounding box center [448, 276] width 162 height 10
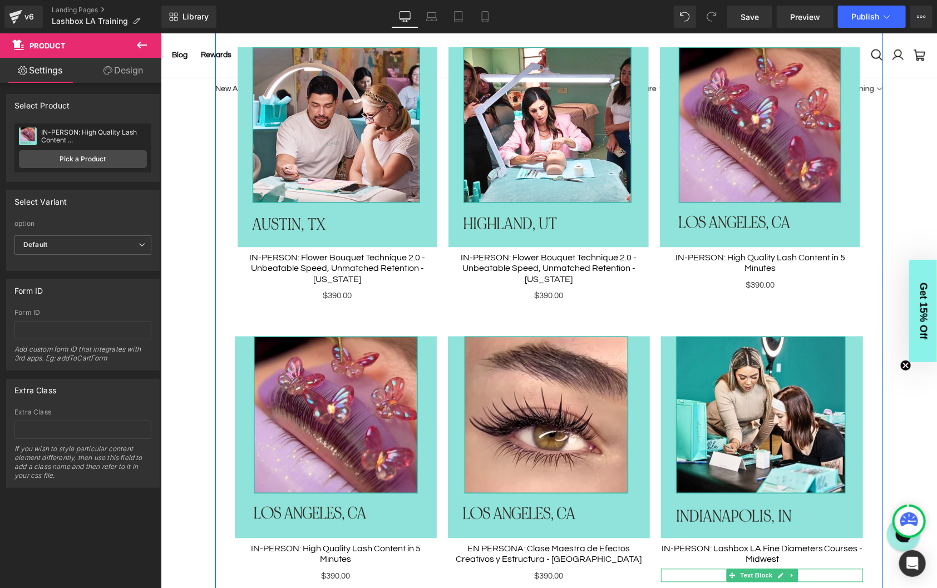
scroll to position [876, 0]
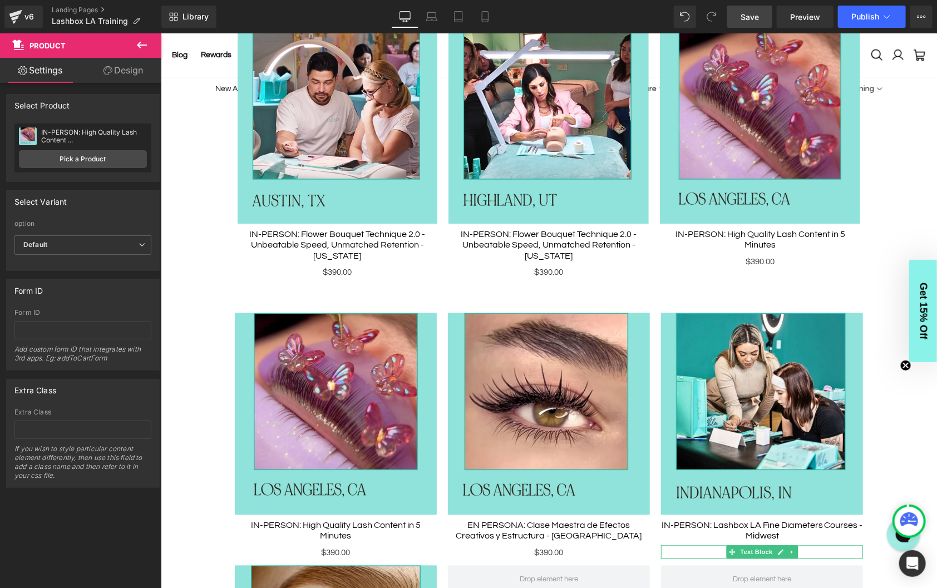
drag, startPoint x: 762, startPoint y: 17, endPoint x: 572, endPoint y: 33, distance: 190.9
click at [762, 17] on link "Save" at bounding box center [749, 17] width 45 height 22
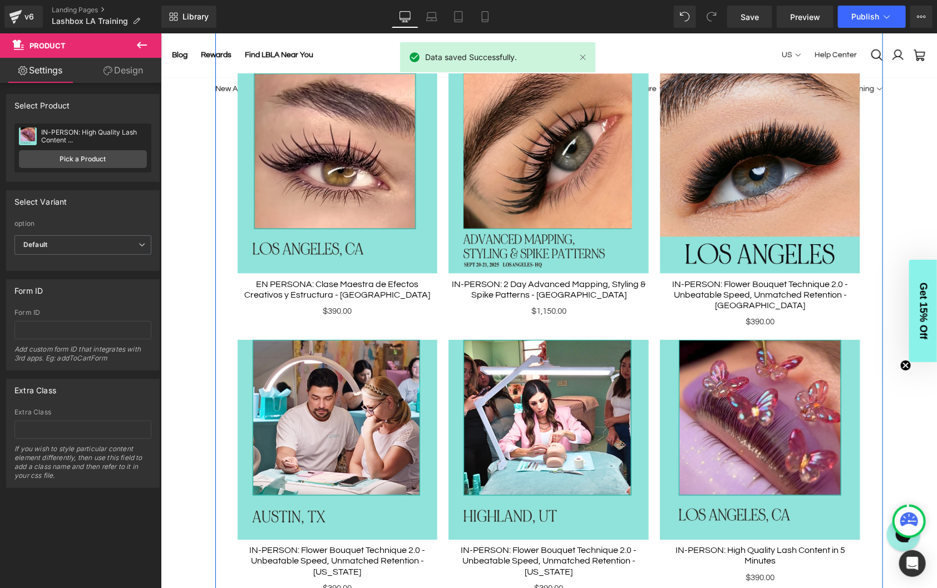
scroll to position [558, 0]
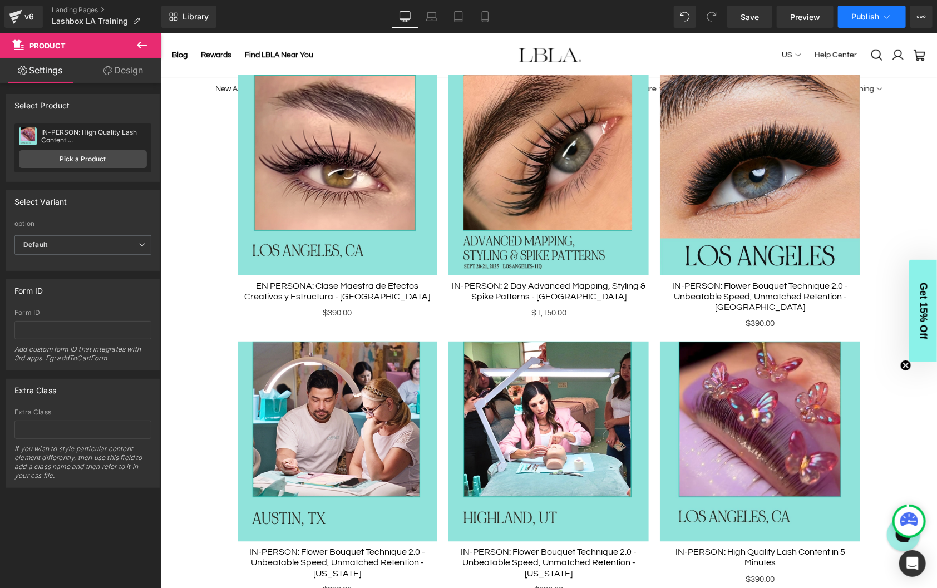
click at [878, 12] on span "Publish" at bounding box center [865, 16] width 28 height 9
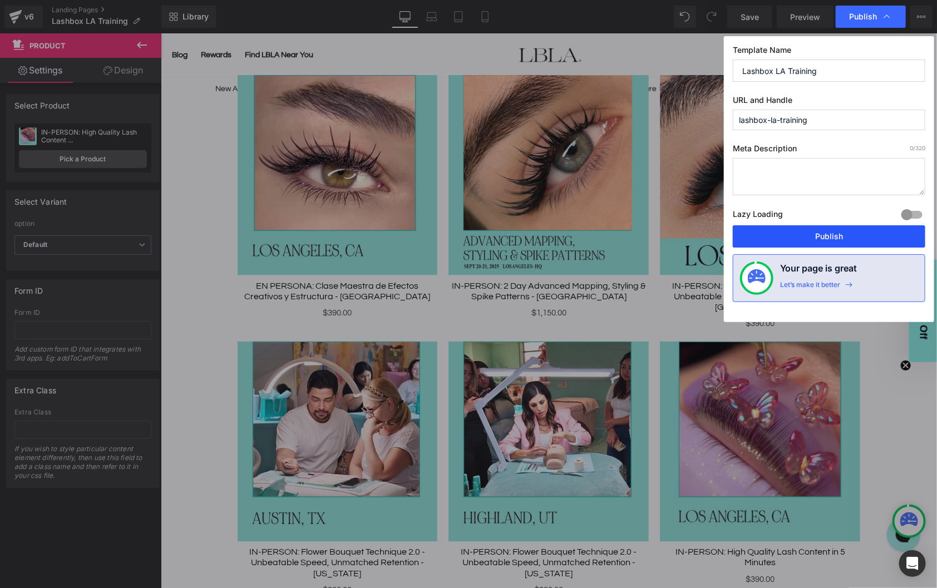
drag, startPoint x: 835, startPoint y: 240, endPoint x: 625, endPoint y: 9, distance: 312.2
click at [835, 240] on button "Publish" at bounding box center [829, 236] width 192 height 22
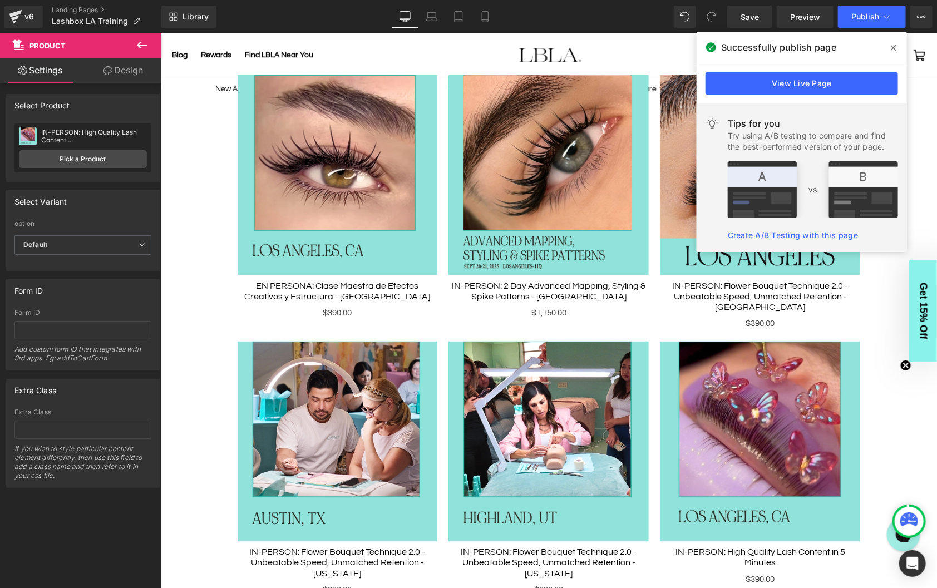
click at [893, 48] on icon at bounding box center [894, 48] width 6 height 6
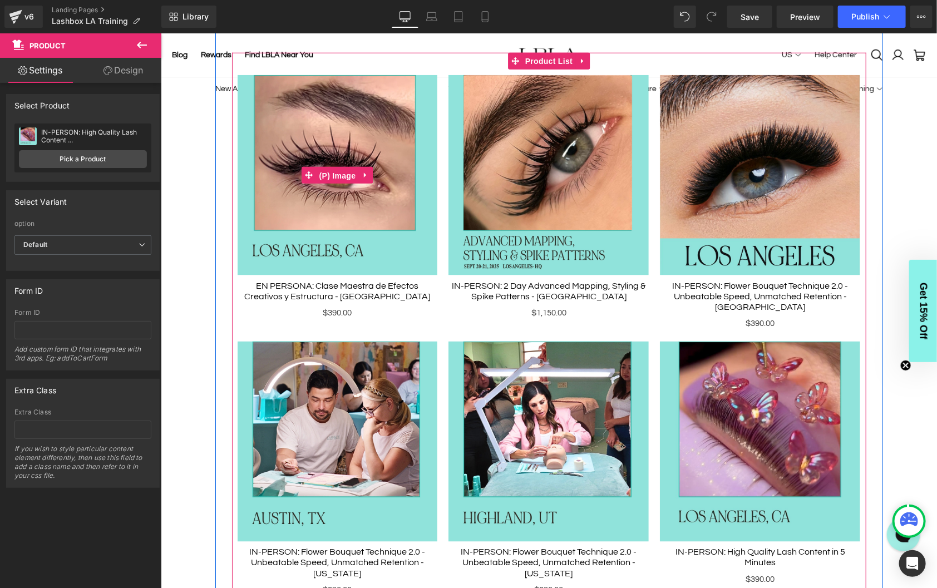
click at [339, 179] on span "(P) Image" at bounding box center [337, 175] width 42 height 17
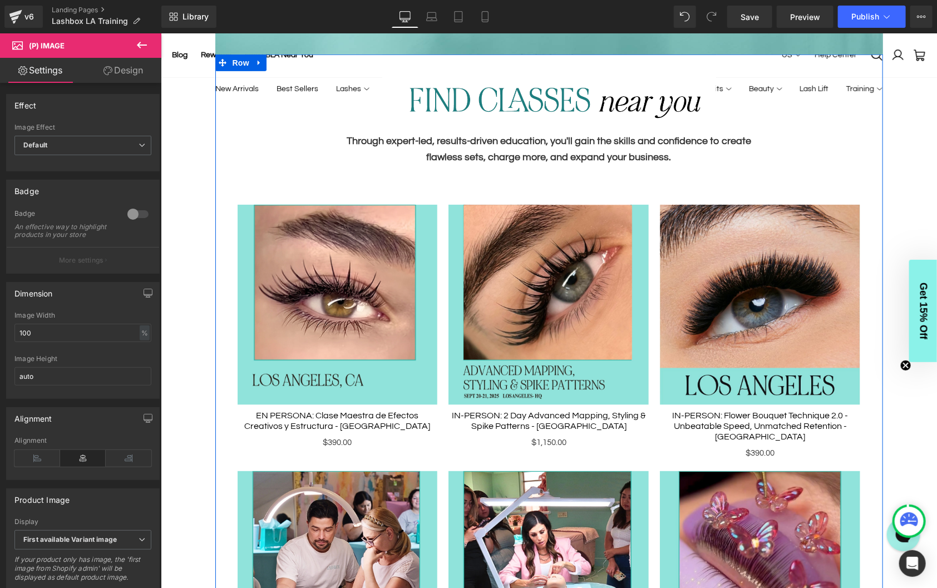
scroll to position [429, 0]
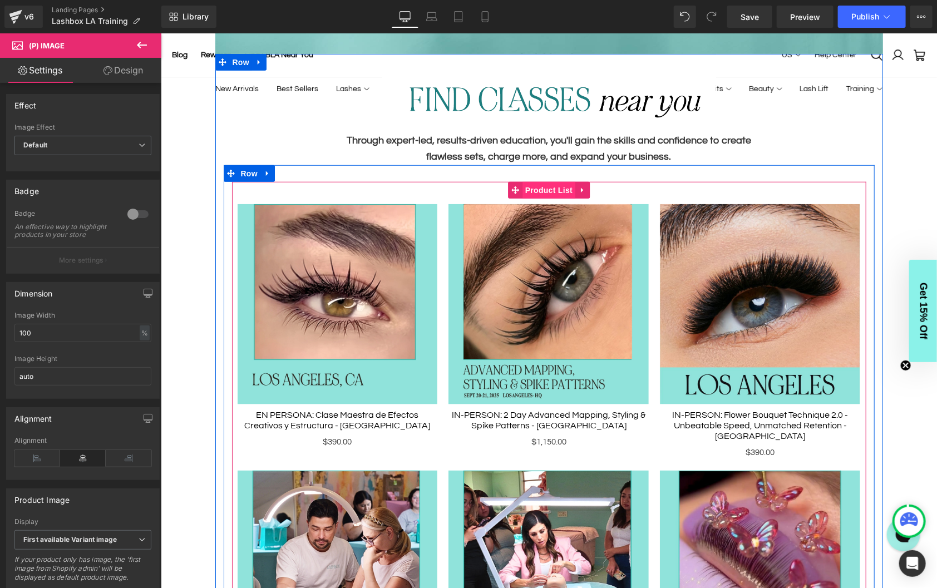
click at [552, 190] on span "Product List" at bounding box center [548, 189] width 53 height 17
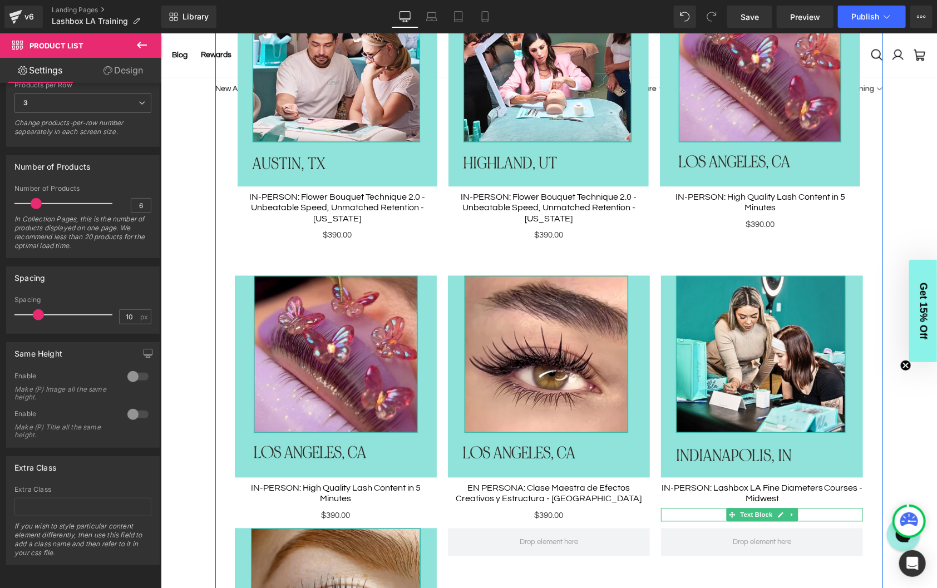
scroll to position [914, 0]
click at [325, 347] on img at bounding box center [335, 376] width 202 height 202
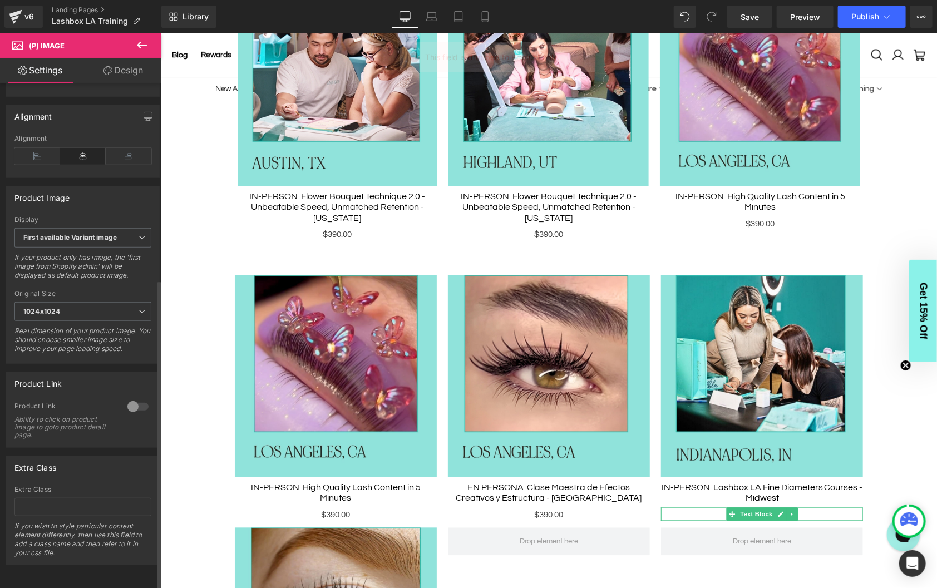
scroll to position [320, 0]
click at [131, 398] on div at bounding box center [138, 407] width 27 height 18
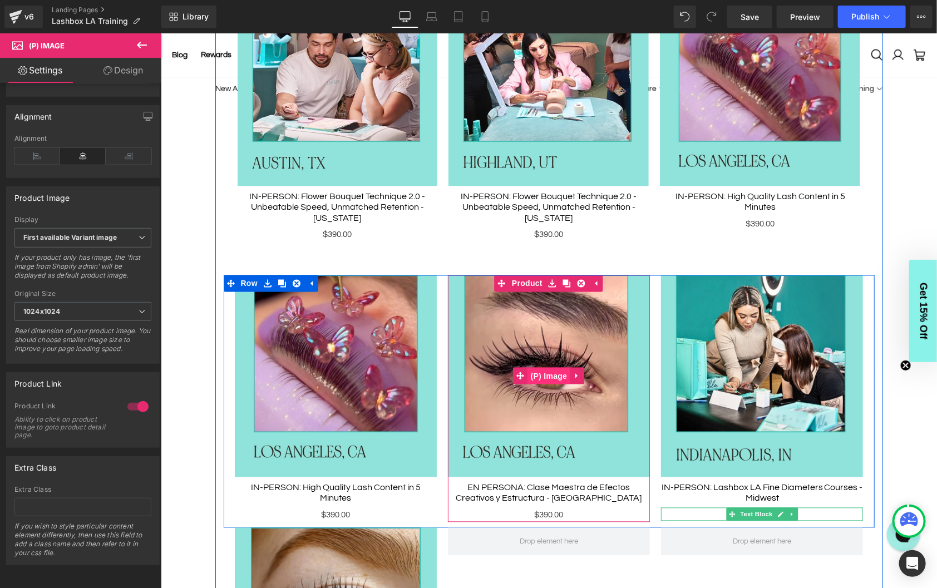
click at [550, 368] on span "(P) Image" at bounding box center [548, 376] width 42 height 17
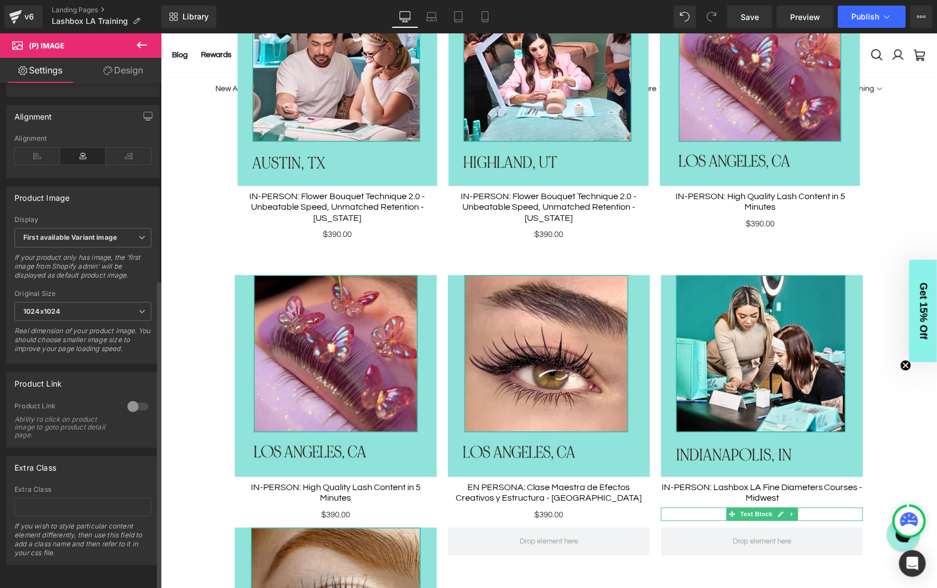
click at [136, 398] on div at bounding box center [138, 407] width 27 height 18
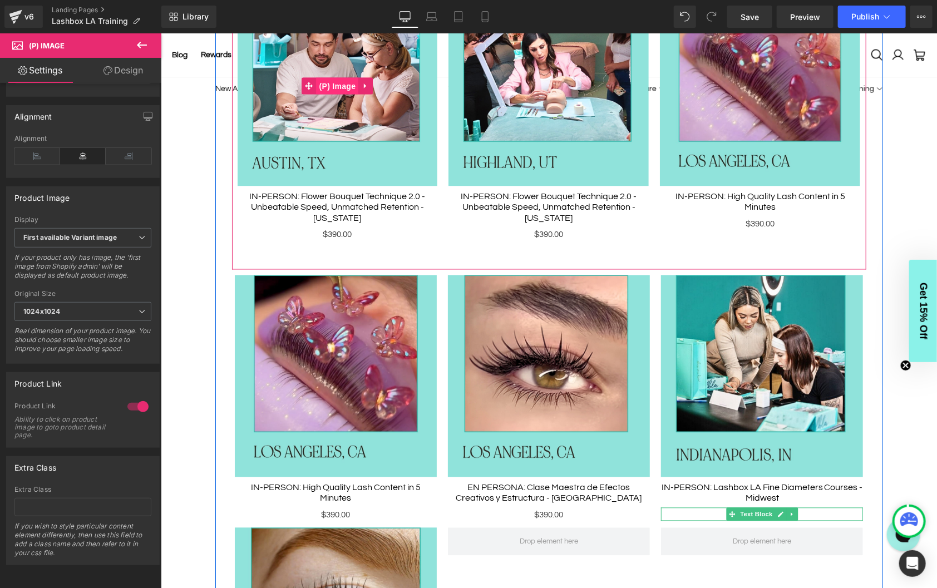
click at [336, 82] on span "(P) Image" at bounding box center [337, 85] width 42 height 17
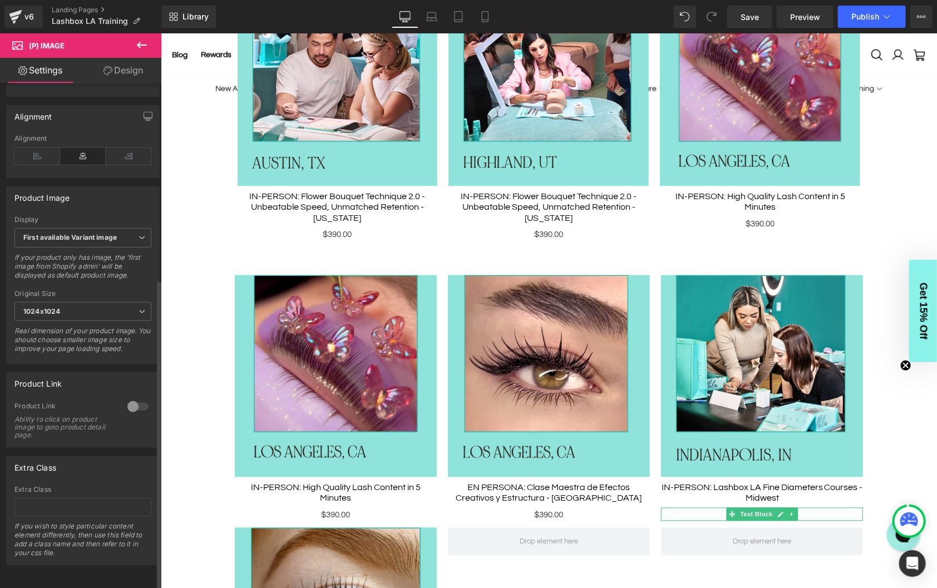
click at [135, 399] on div at bounding box center [138, 407] width 27 height 18
click at [757, 18] on span "Save" at bounding box center [749, 17] width 18 height 12
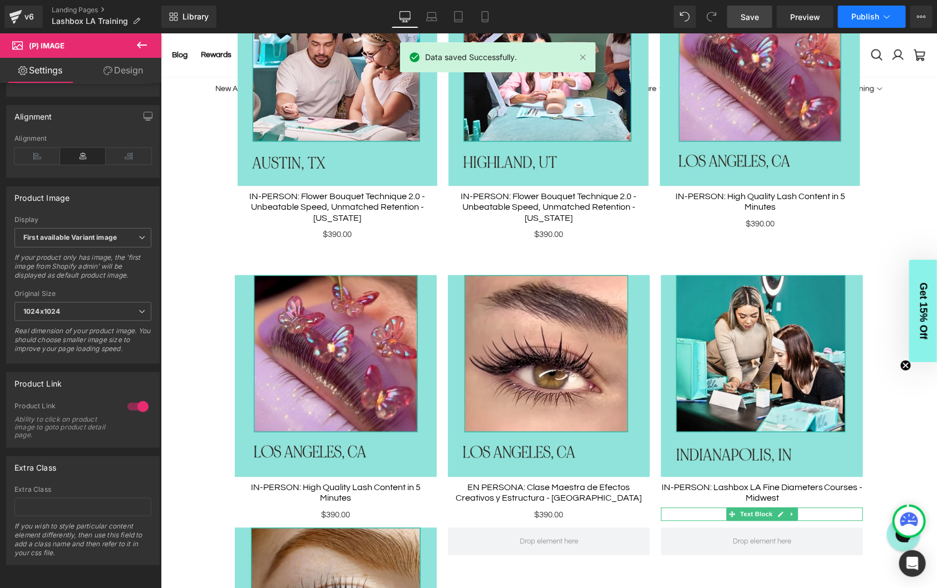
click at [863, 14] on span "Publish" at bounding box center [865, 16] width 28 height 9
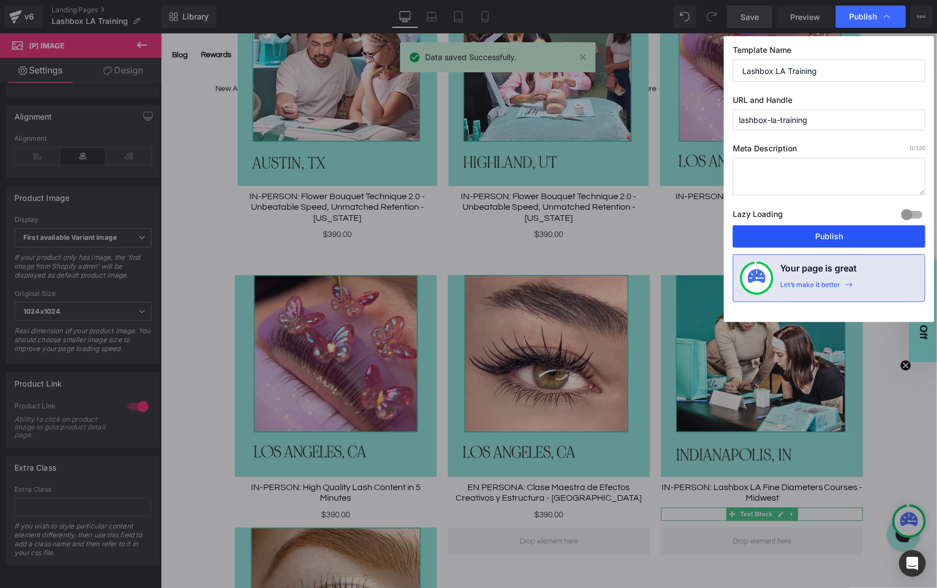
drag, startPoint x: 832, startPoint y: 231, endPoint x: 671, endPoint y: 191, distance: 165.1
click at [832, 231] on button "Publish" at bounding box center [829, 236] width 192 height 22
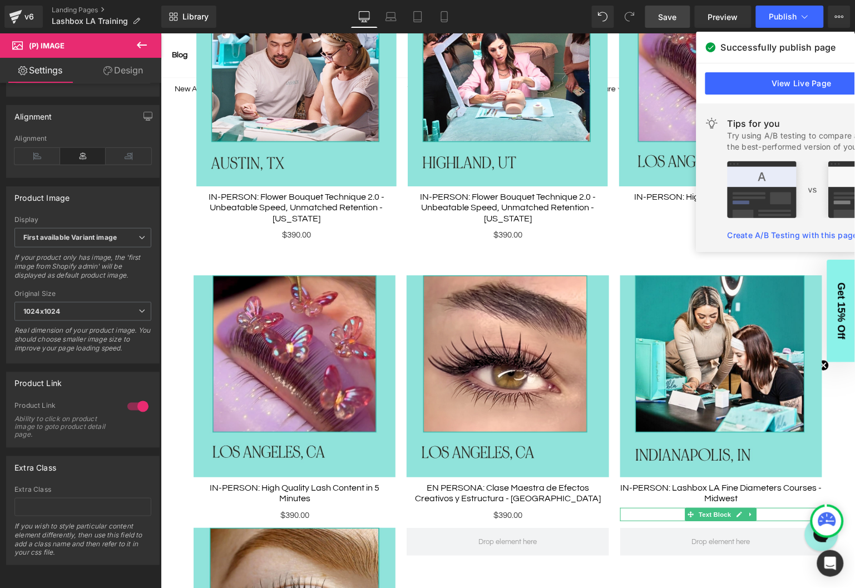
scroll to position [312, 0]
